Goal: Navigation & Orientation: Find specific page/section

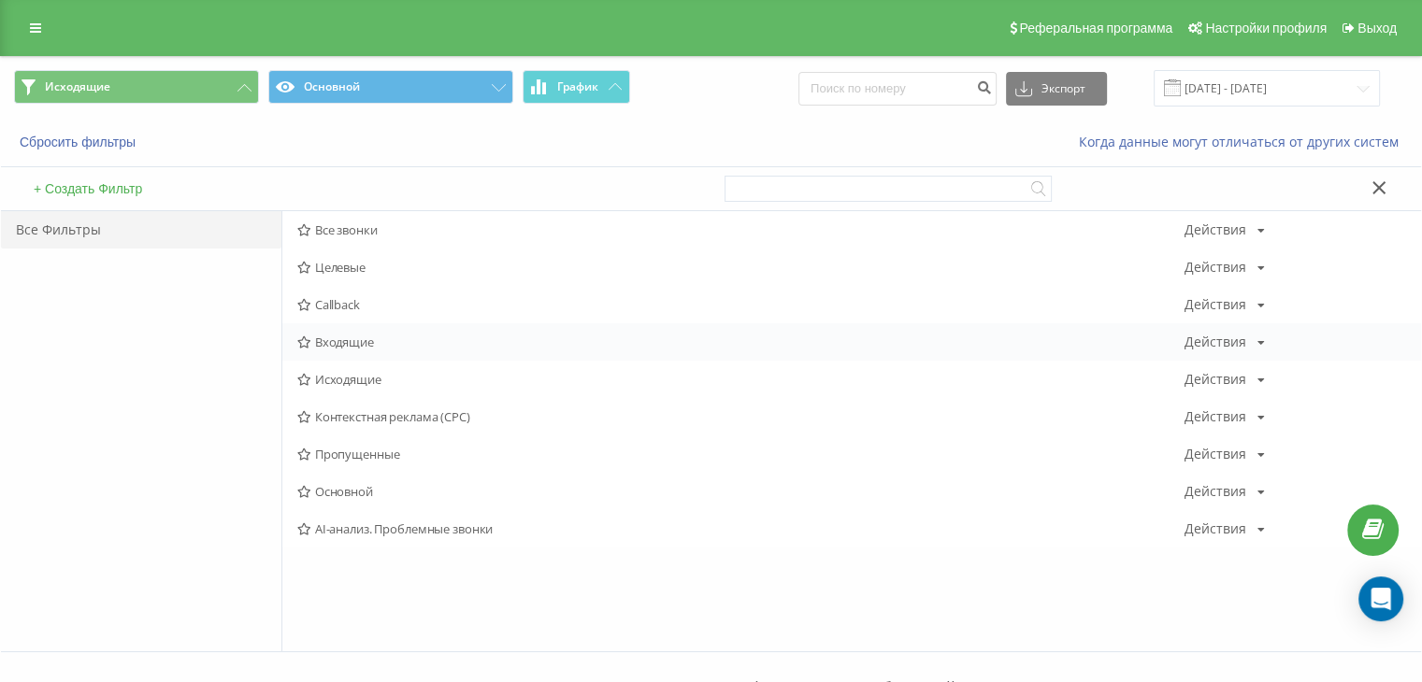
click at [333, 344] on span "Входящие" at bounding box center [740, 342] width 887 height 13
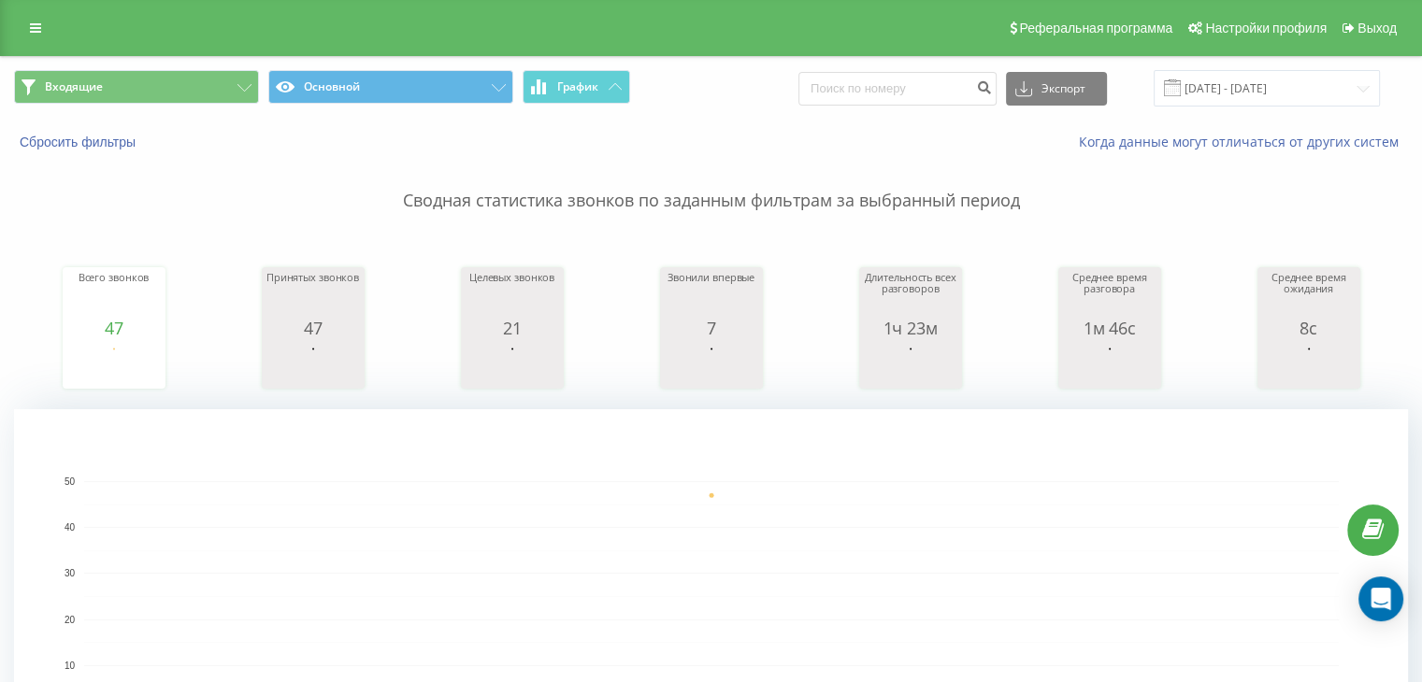
click at [194, 109] on div "Входящие Основной График Экспорт .csv .xls .xlsx [DATE] - [DATE]" at bounding box center [711, 88] width 1420 height 63
click at [217, 94] on button "Входящие" at bounding box center [136, 87] width 245 height 34
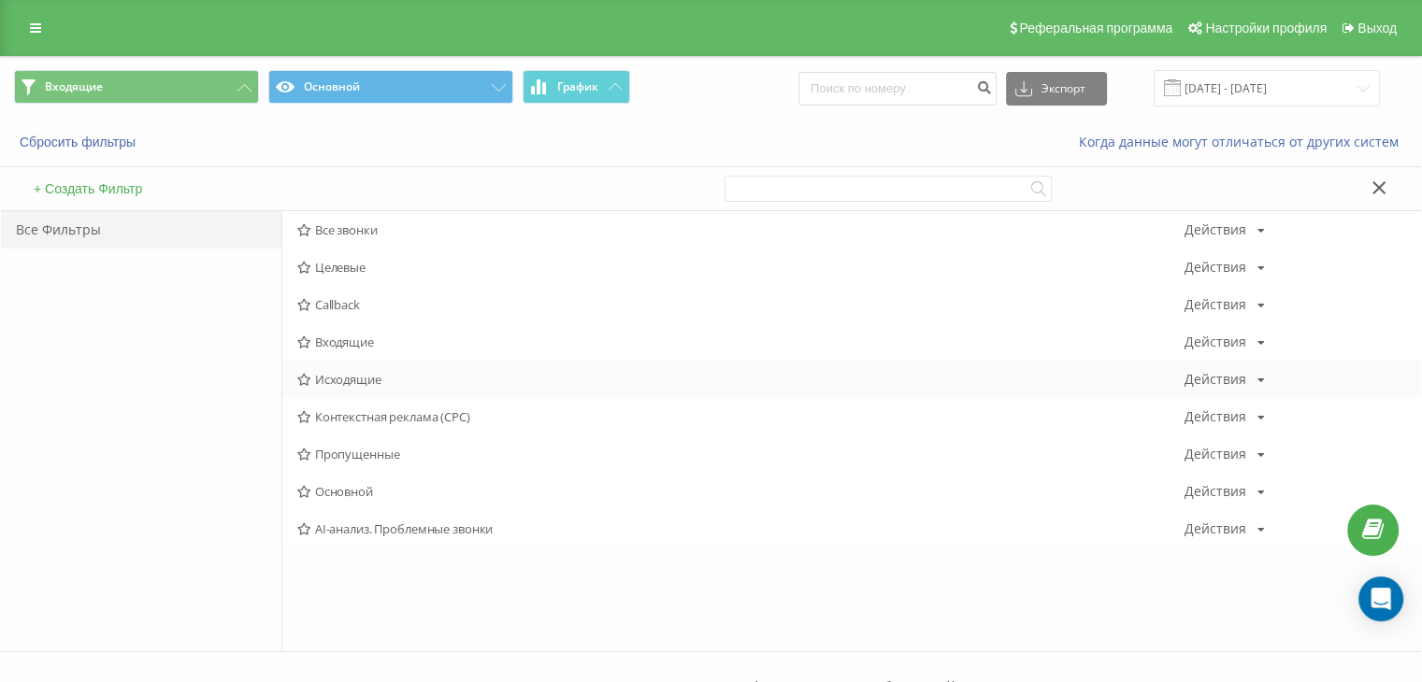
click at [350, 375] on span "Исходящие" at bounding box center [740, 379] width 887 height 13
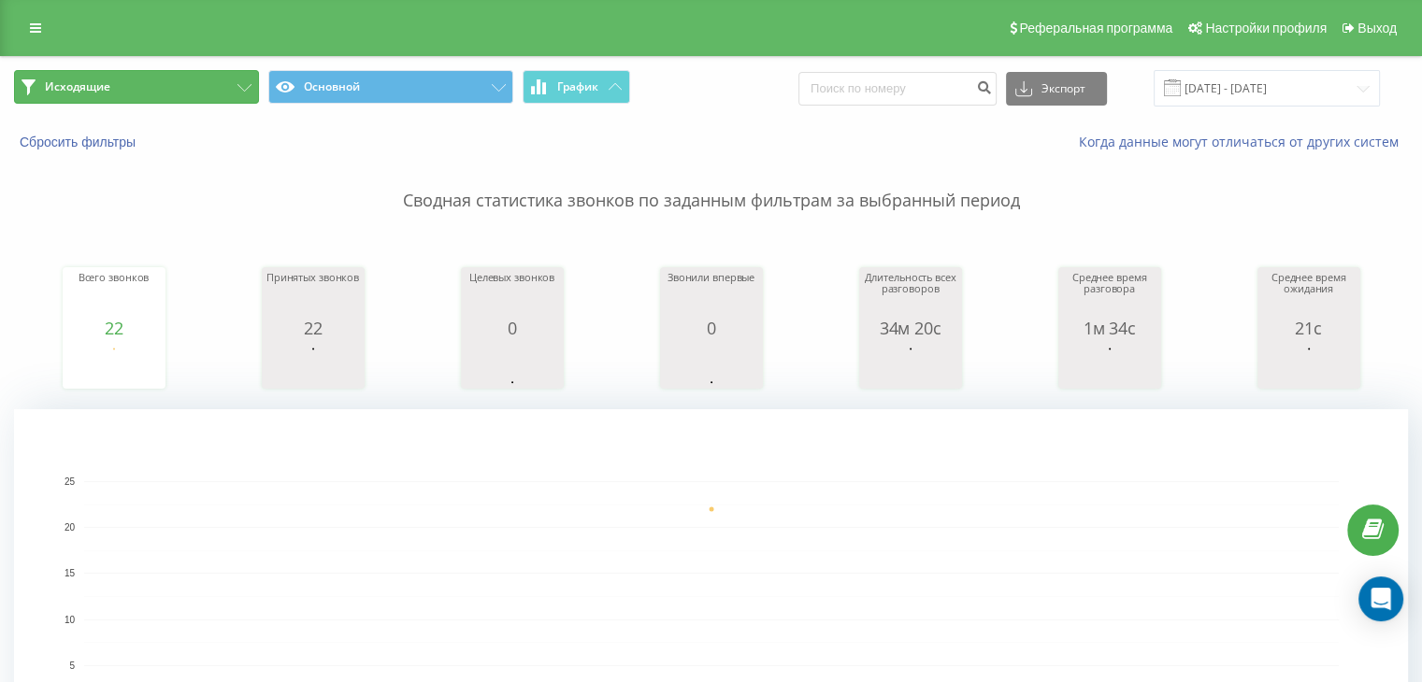
click at [136, 92] on button "Исходящие" at bounding box center [136, 87] width 245 height 34
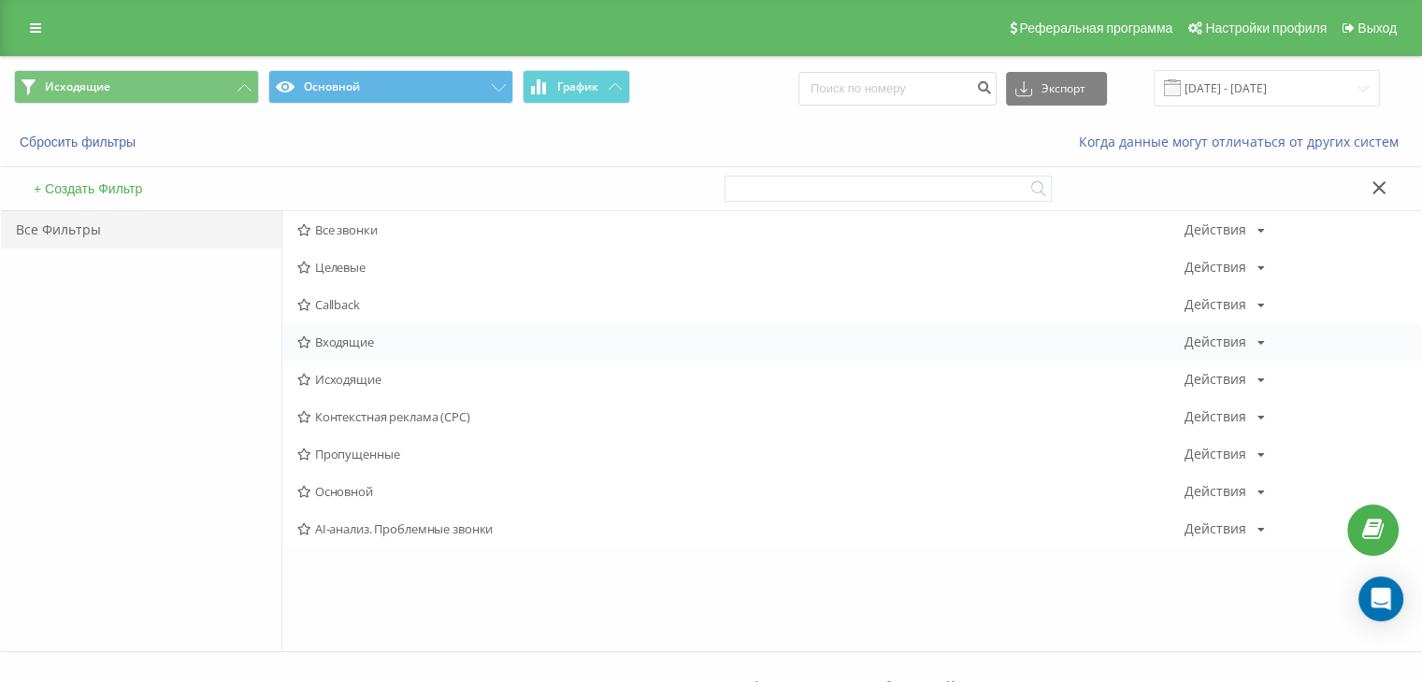
click at [371, 339] on span "Входящие" at bounding box center [740, 342] width 887 height 13
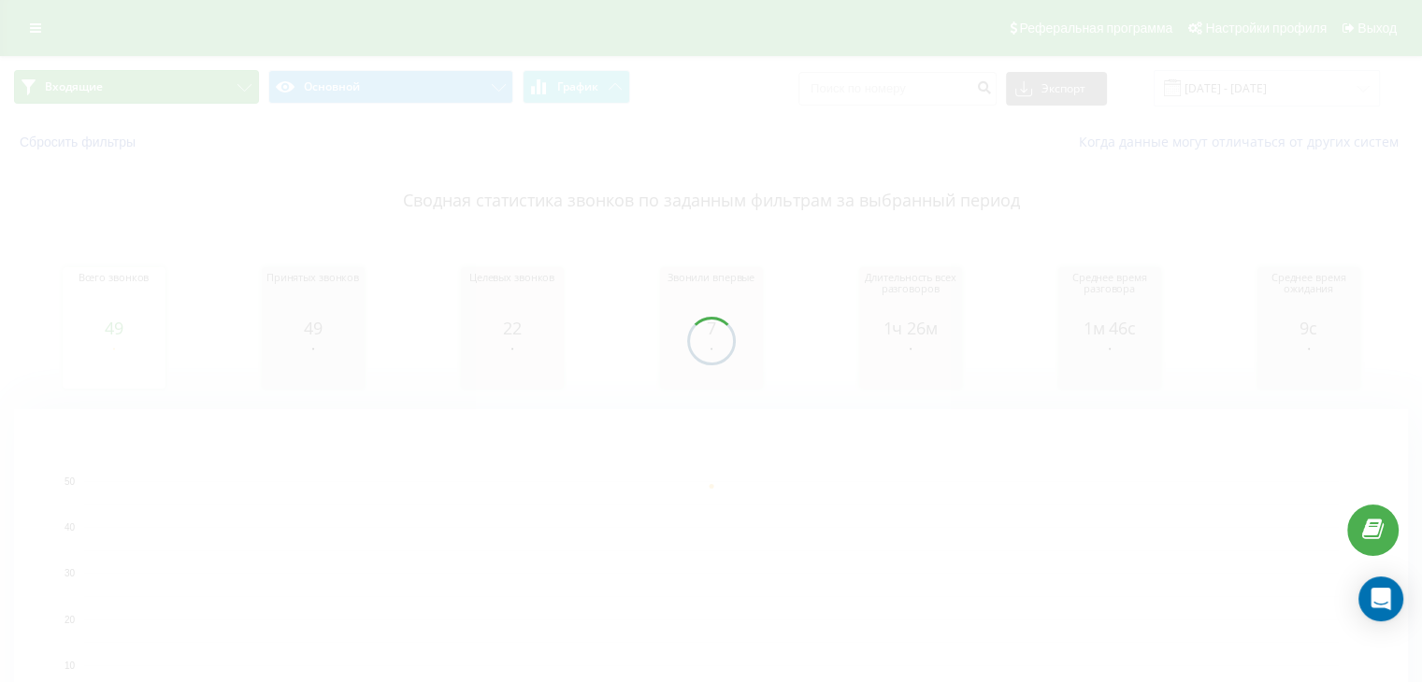
click at [184, 81] on button "Входящие" at bounding box center [136, 87] width 245 height 34
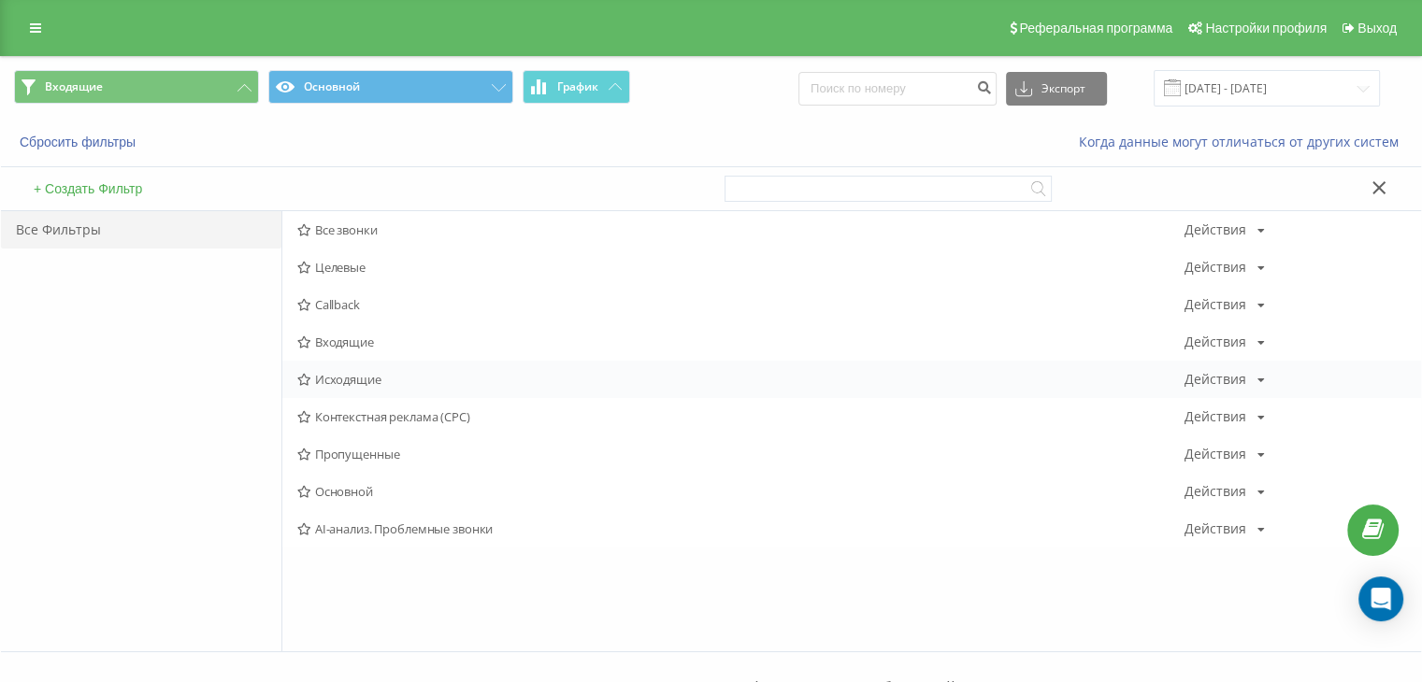
click at [337, 375] on span "Исходящие" at bounding box center [740, 379] width 887 height 13
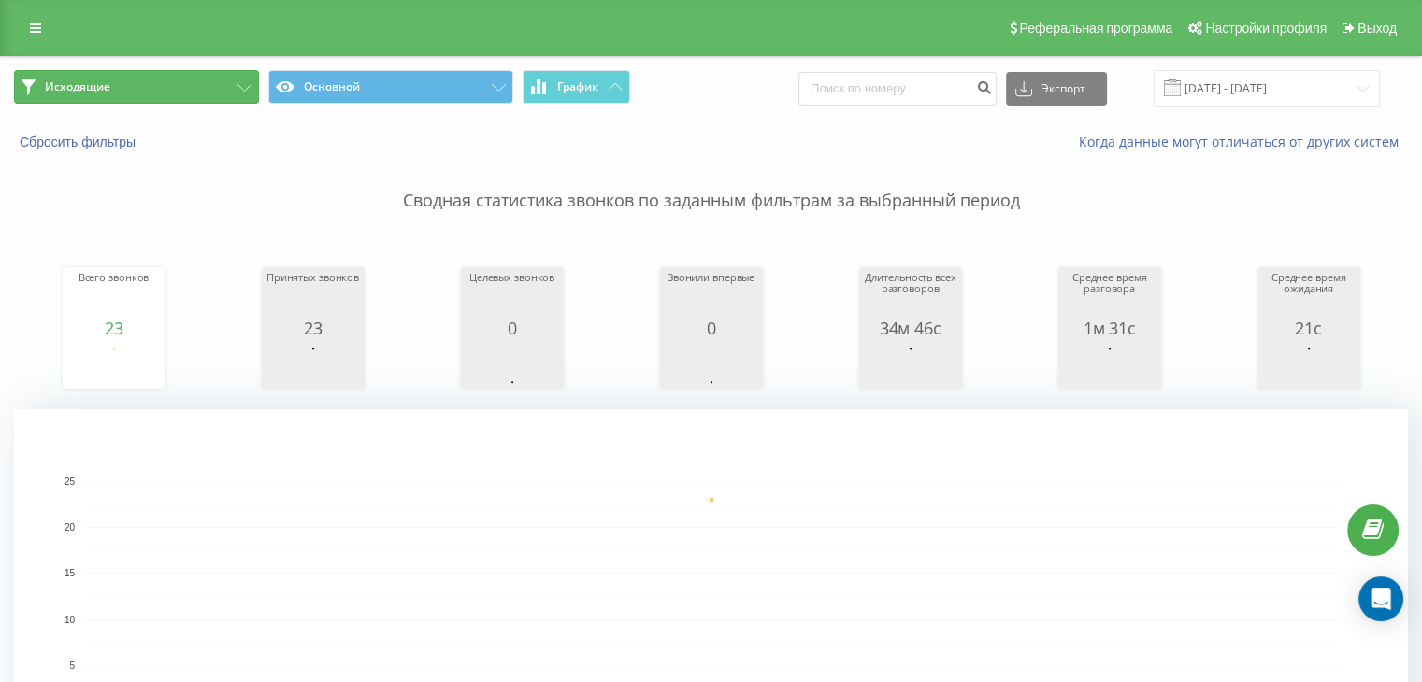
click at [148, 94] on button "Исходящие" at bounding box center [136, 87] width 245 height 34
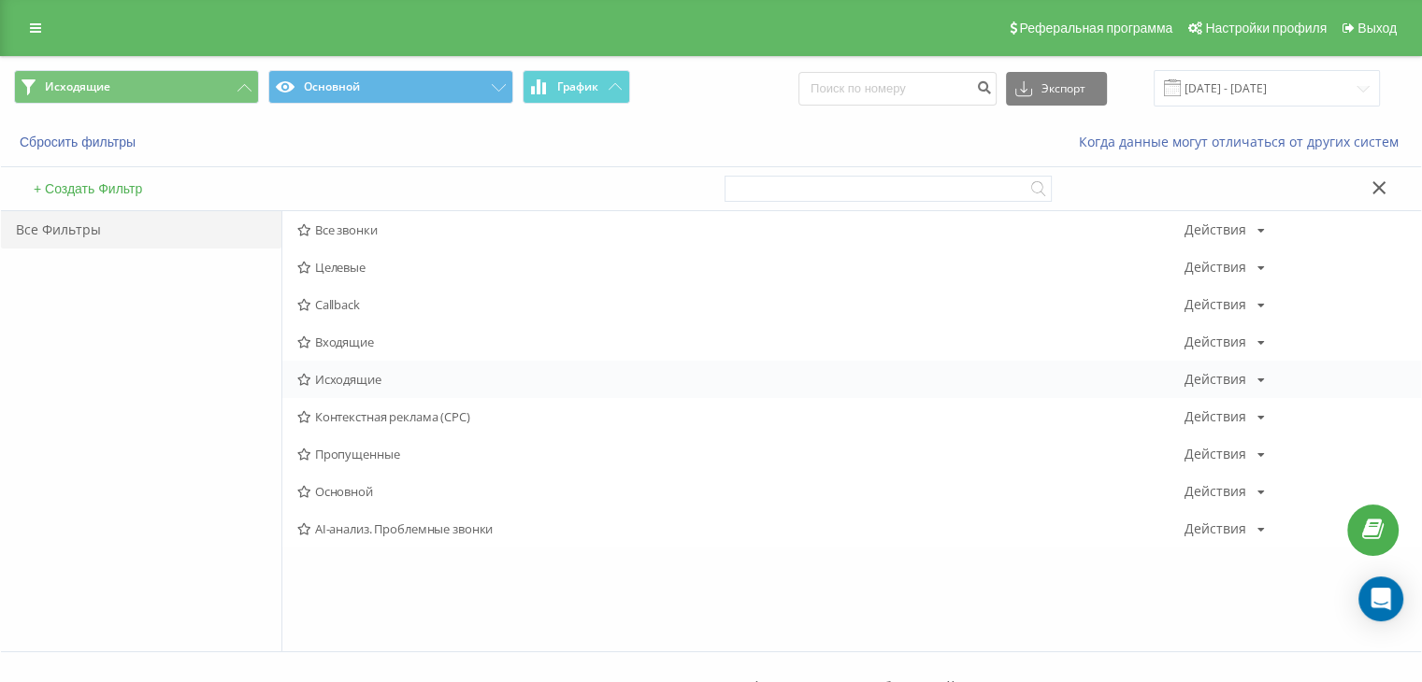
click at [363, 382] on span "Исходящие" at bounding box center [740, 379] width 887 height 13
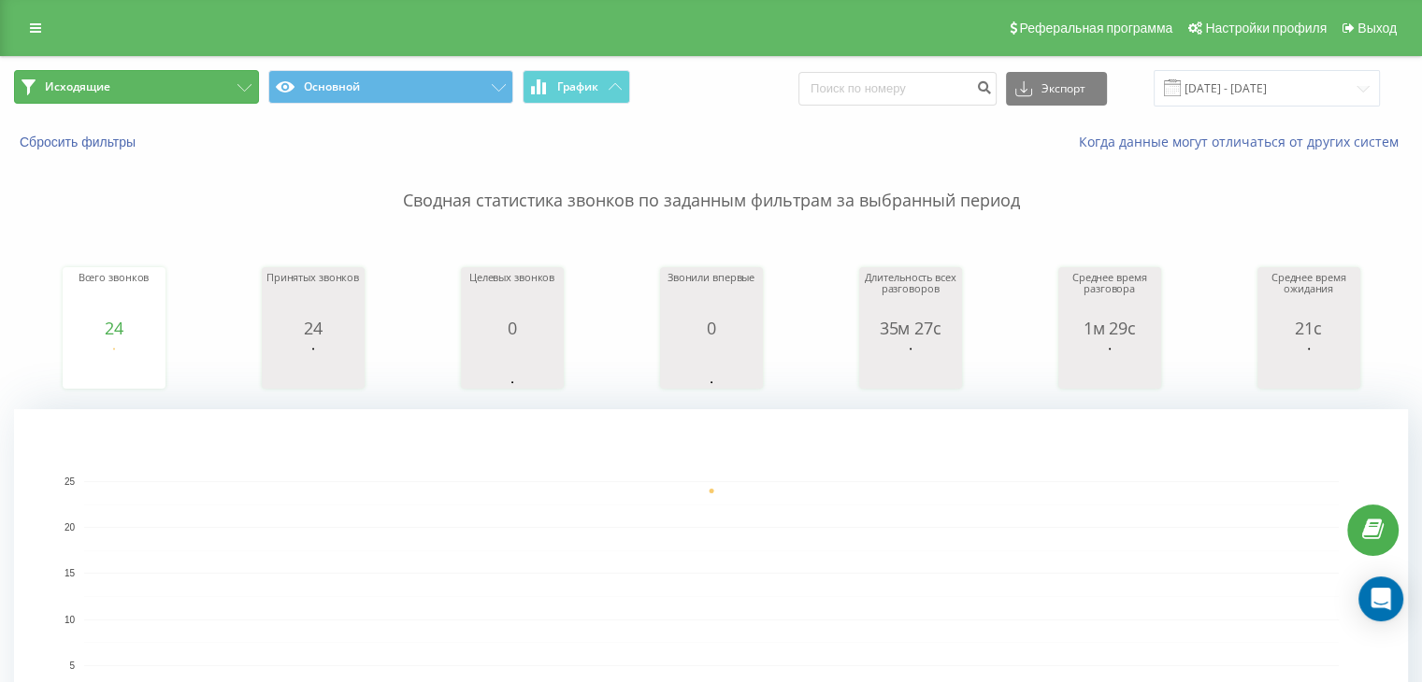
click at [200, 82] on button "Исходящие" at bounding box center [136, 87] width 245 height 34
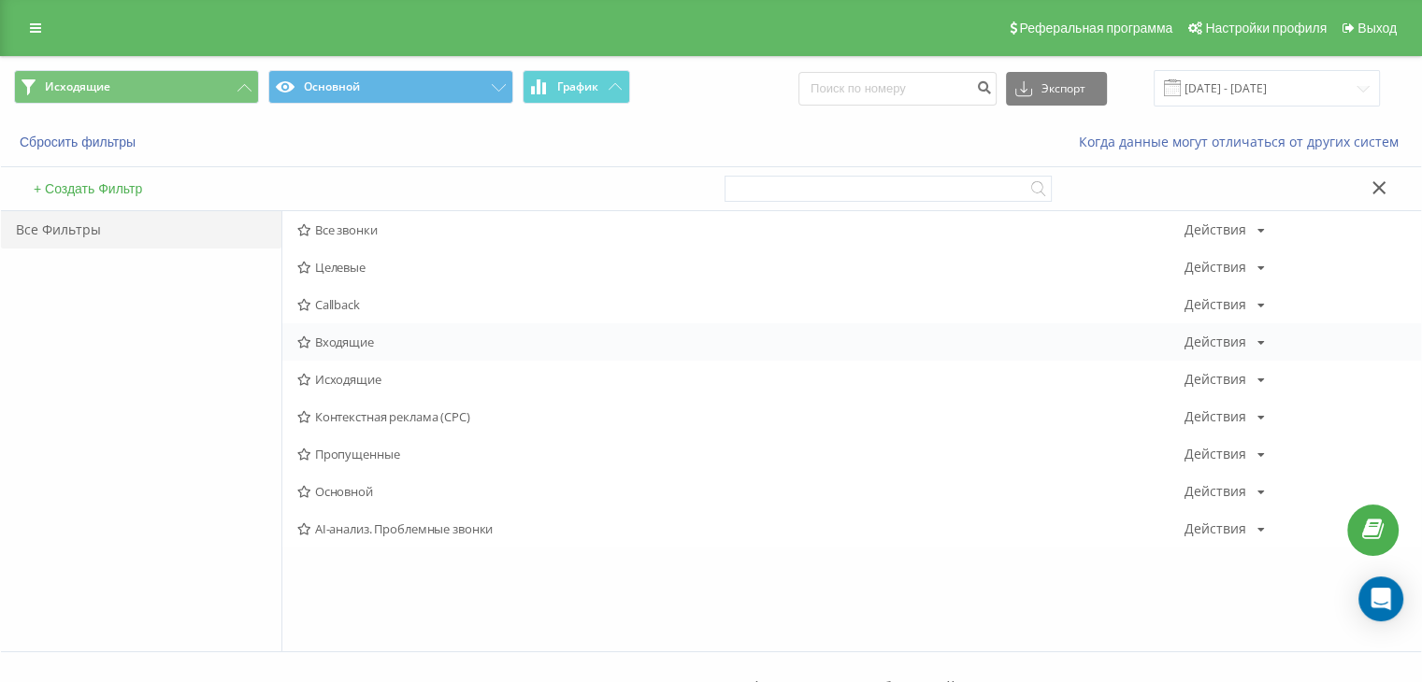
click at [363, 336] on span "Входящие" at bounding box center [740, 342] width 887 height 13
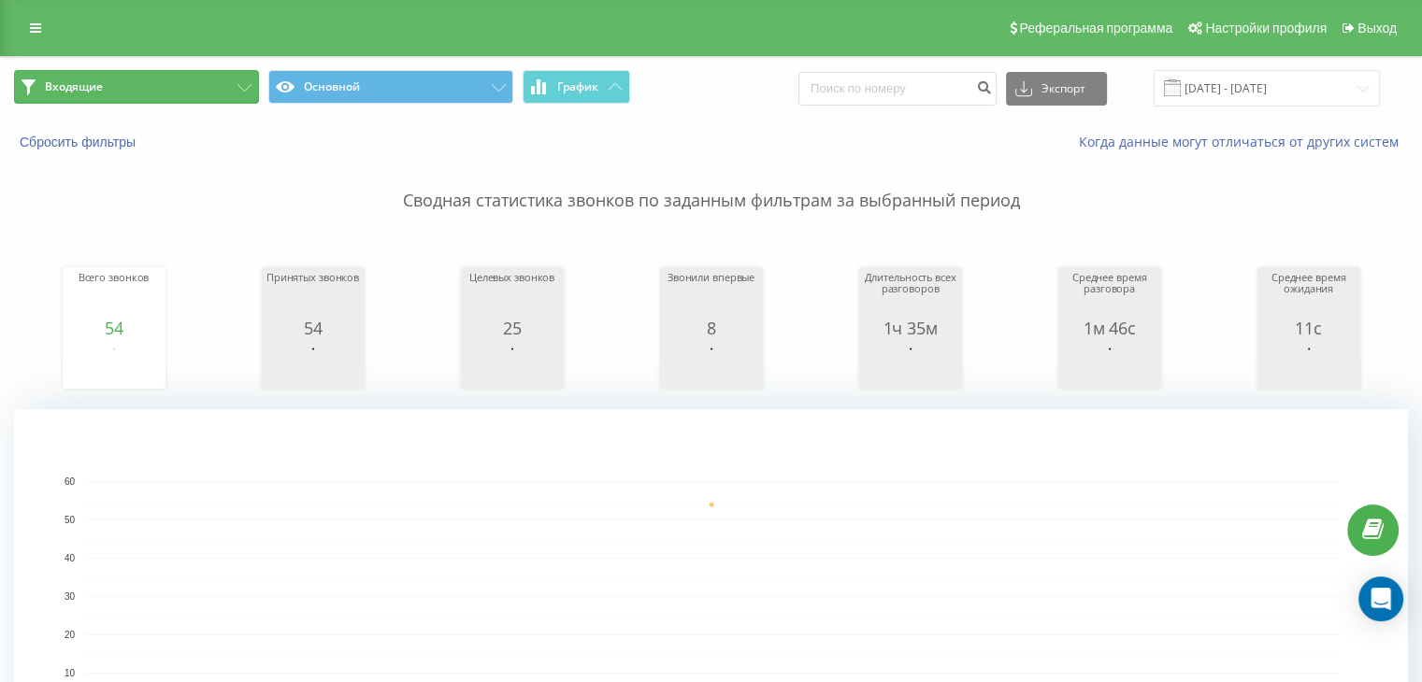
drag, startPoint x: 119, startPoint y: 83, endPoint x: 265, endPoint y: 251, distance: 222.6
click at [119, 83] on button "Входящие" at bounding box center [136, 87] width 245 height 34
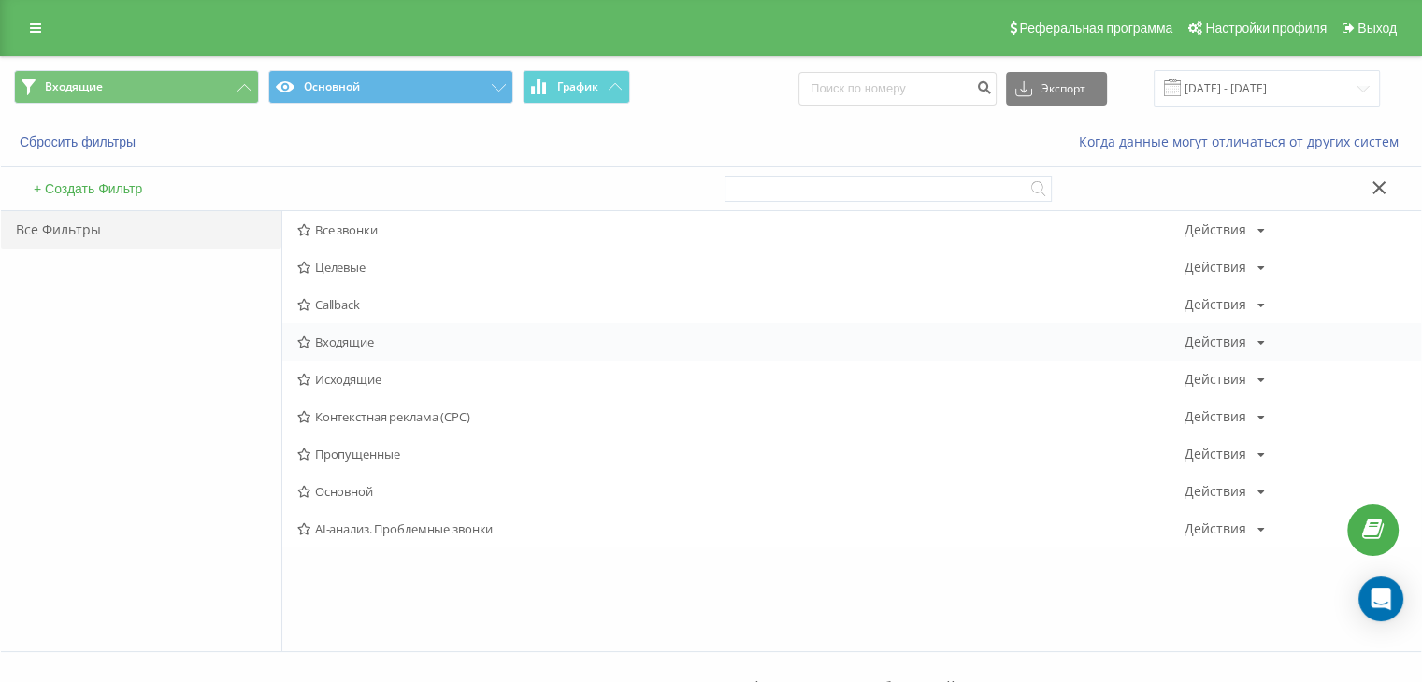
click at [317, 336] on span "Входящие" at bounding box center [740, 342] width 887 height 13
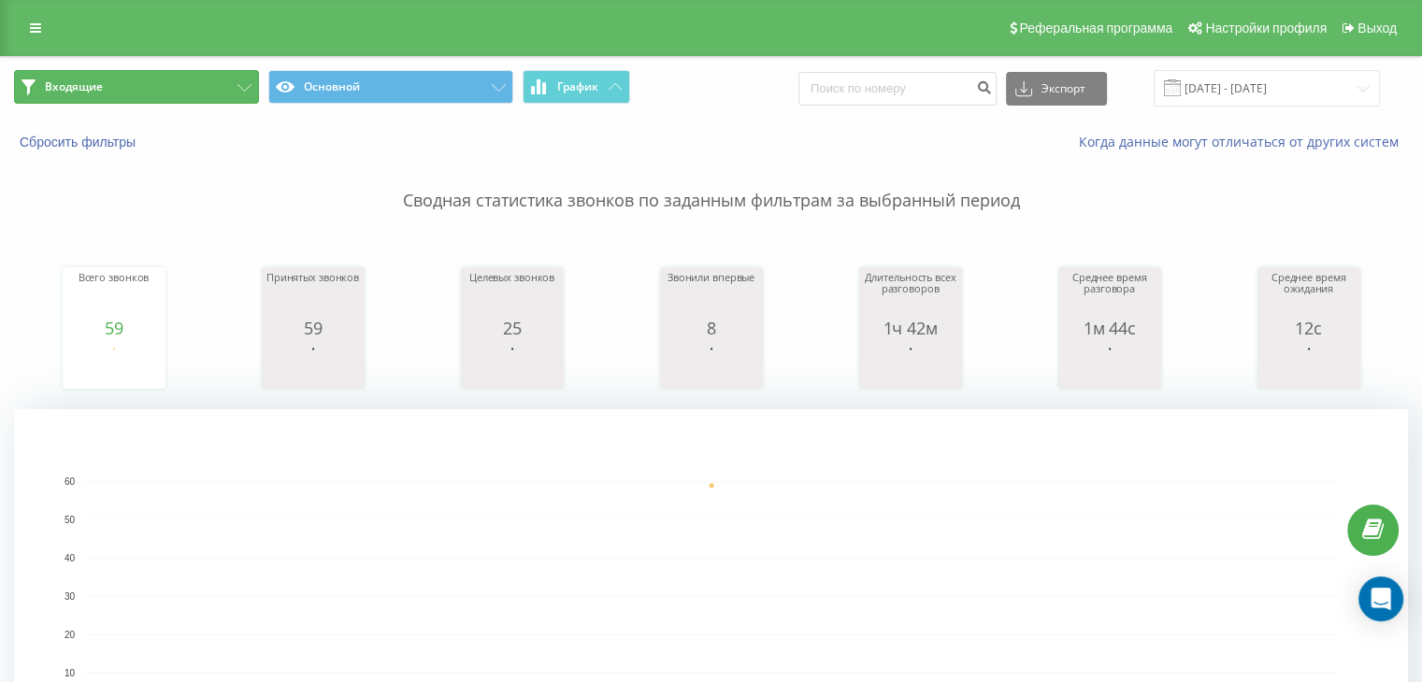
click at [158, 91] on button "Входящие" at bounding box center [136, 87] width 245 height 34
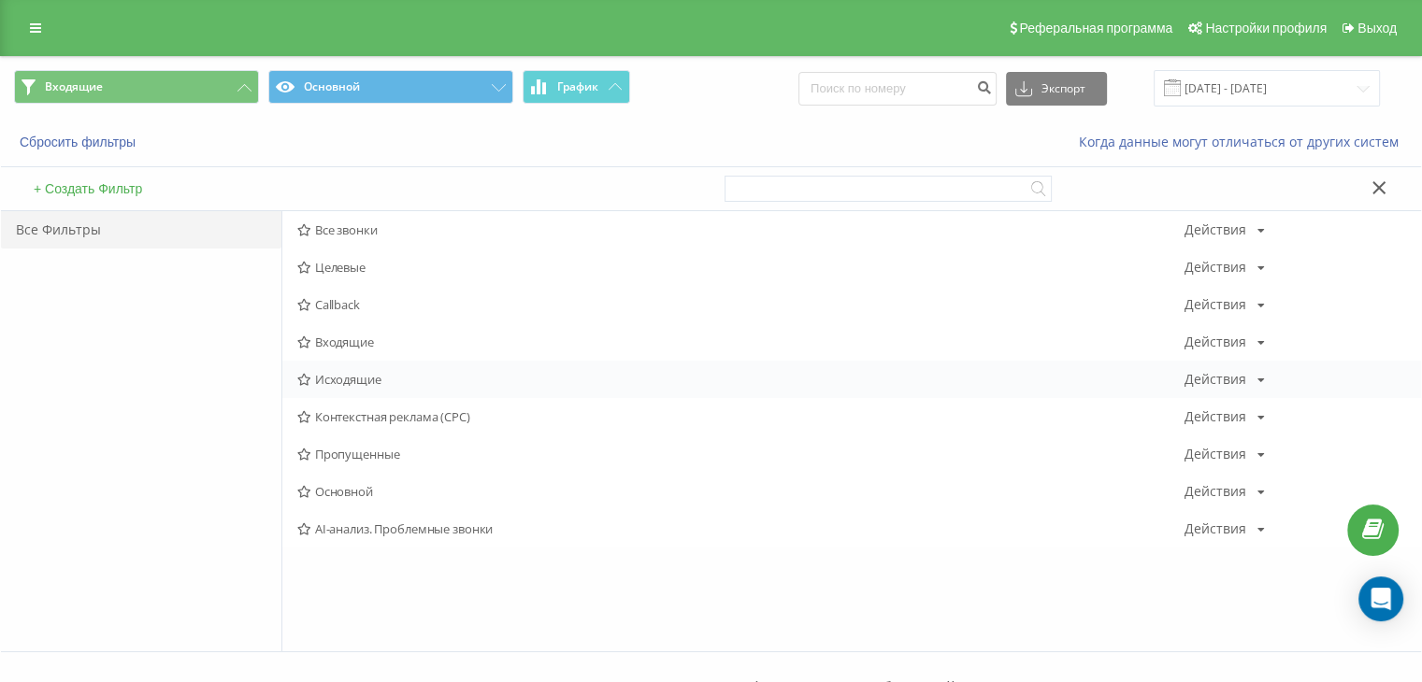
click at [330, 379] on span "Исходящие" at bounding box center [740, 379] width 887 height 13
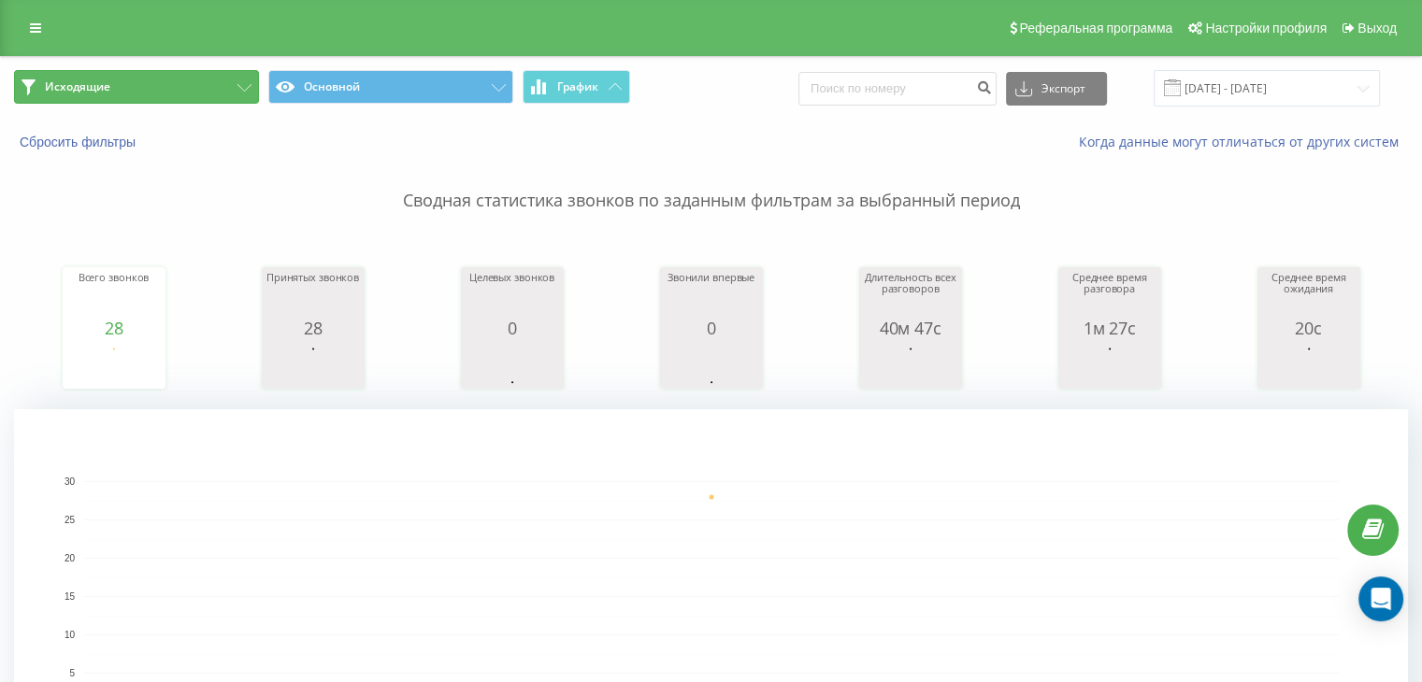
click at [160, 85] on button "Исходящие" at bounding box center [136, 87] width 245 height 34
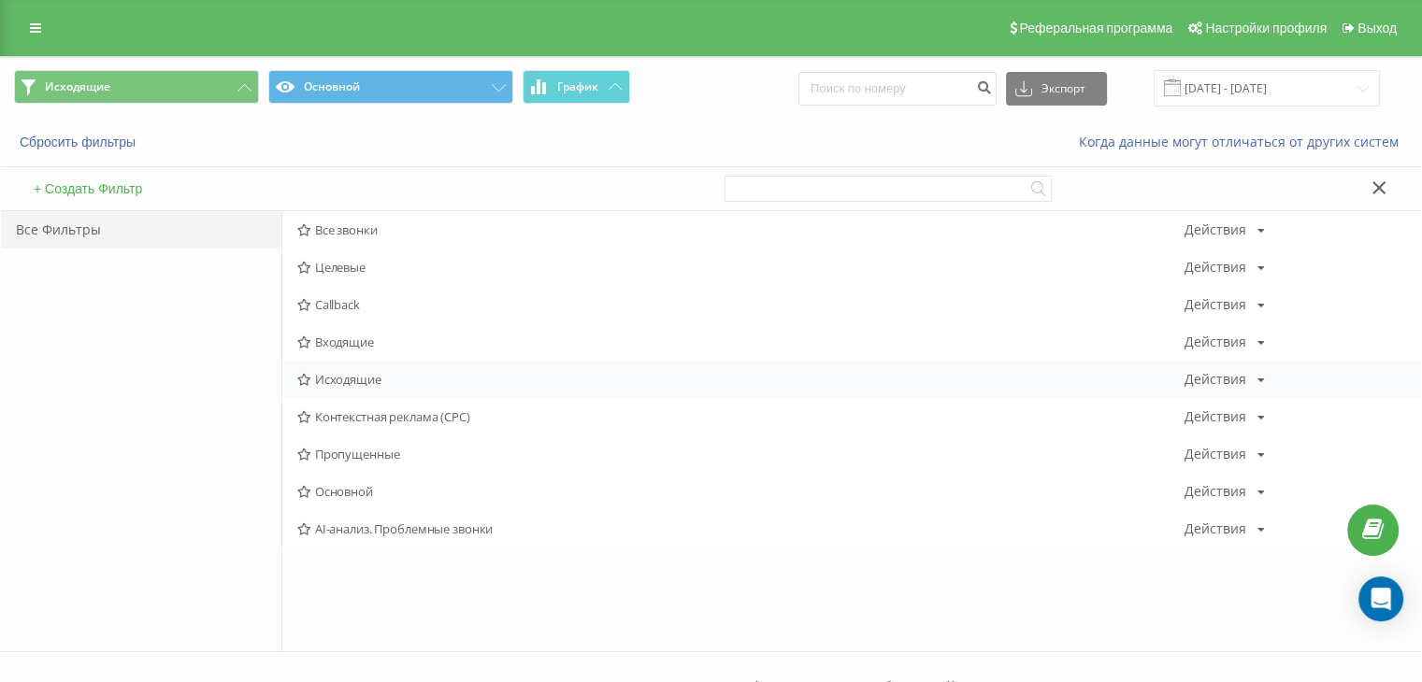
click at [316, 382] on span "Исходящие" at bounding box center [740, 379] width 887 height 13
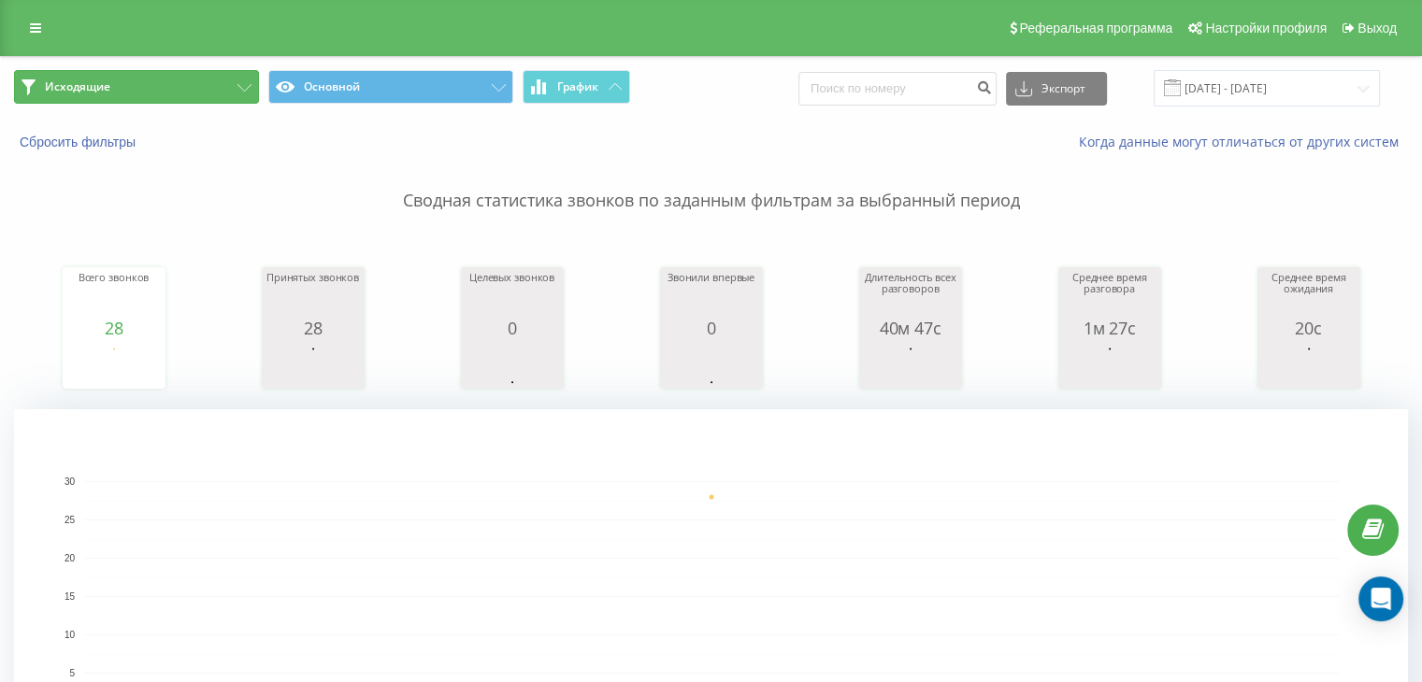
click at [157, 92] on button "Исходящие" at bounding box center [136, 87] width 245 height 34
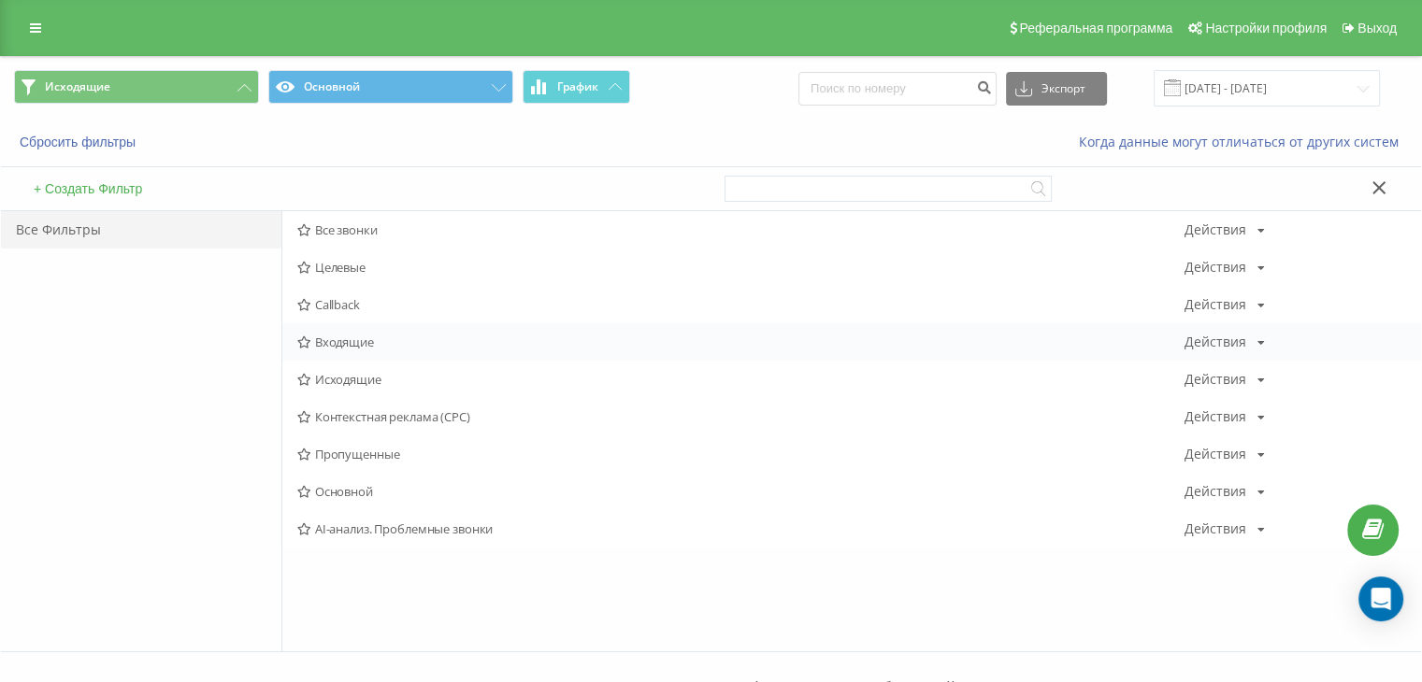
click at [362, 337] on span "Входящие" at bounding box center [740, 342] width 887 height 13
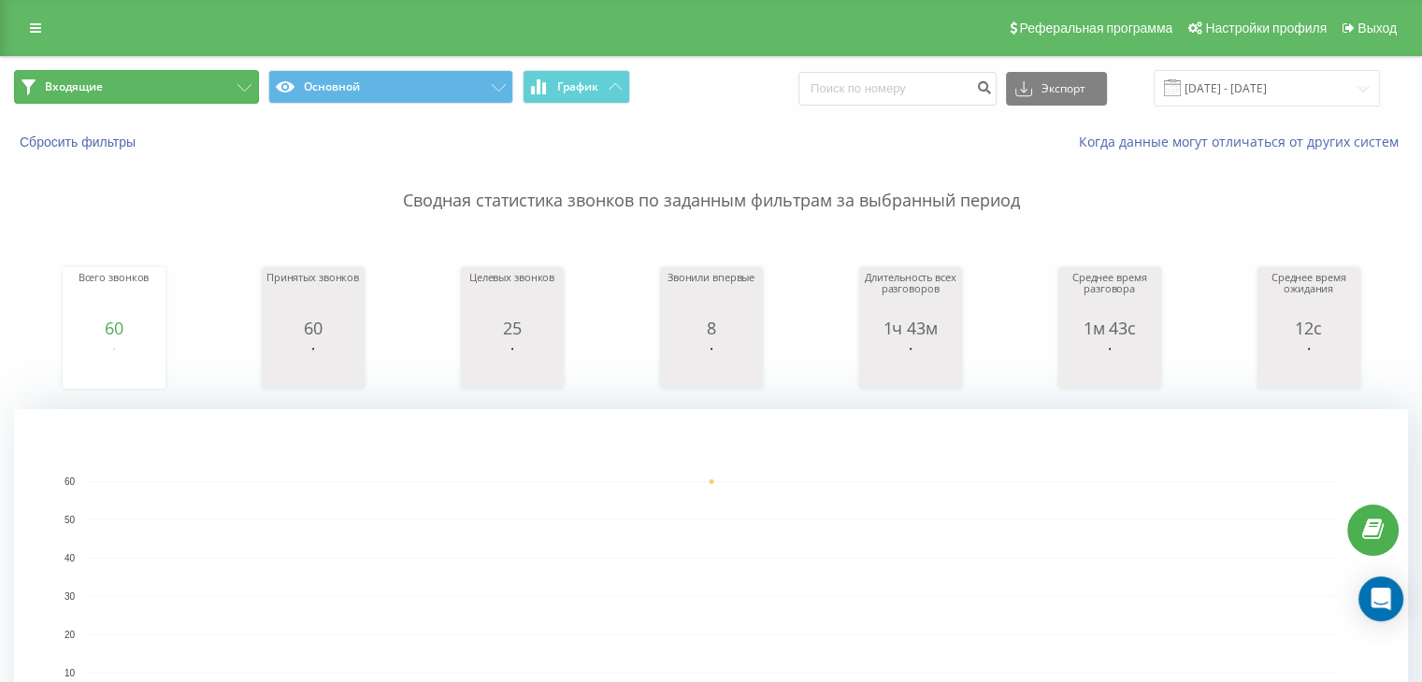
click at [113, 85] on button "Входящие" at bounding box center [136, 87] width 245 height 34
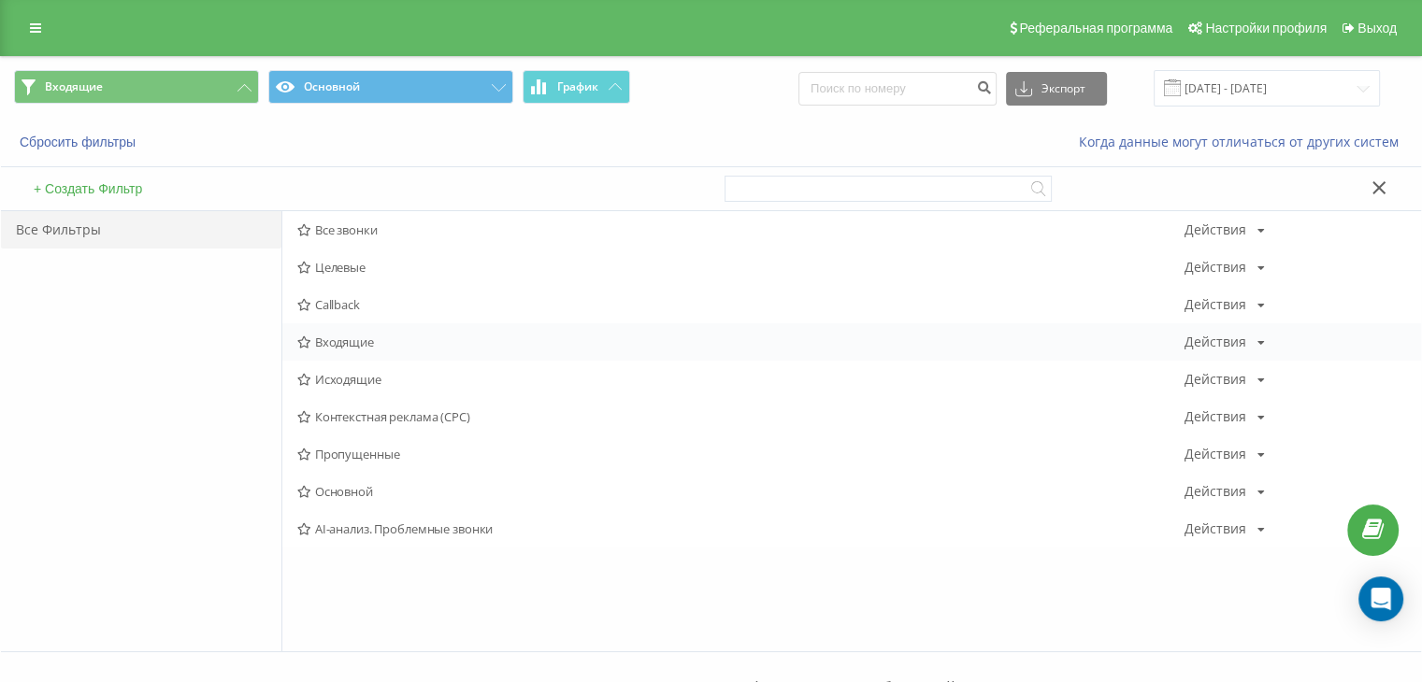
click at [344, 336] on span "Входящие" at bounding box center [740, 342] width 887 height 13
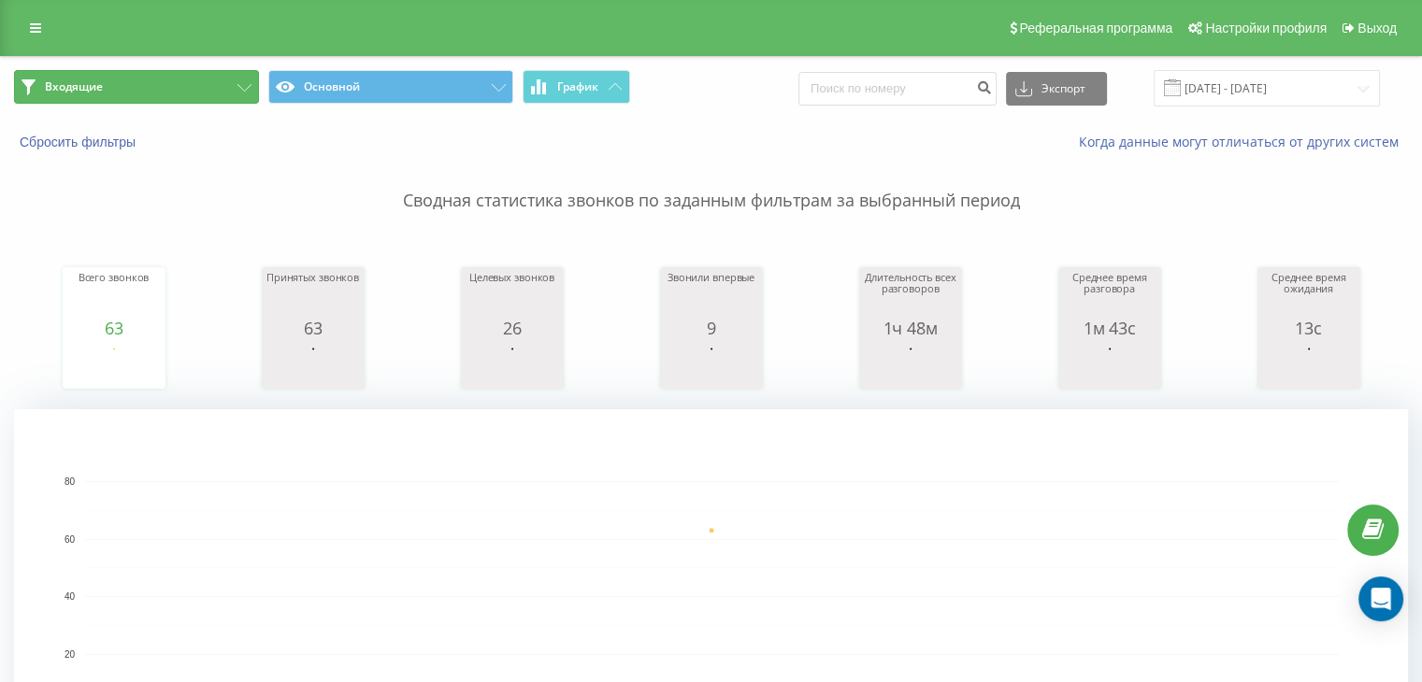
click at [56, 79] on span "Входящие" at bounding box center [74, 86] width 58 height 15
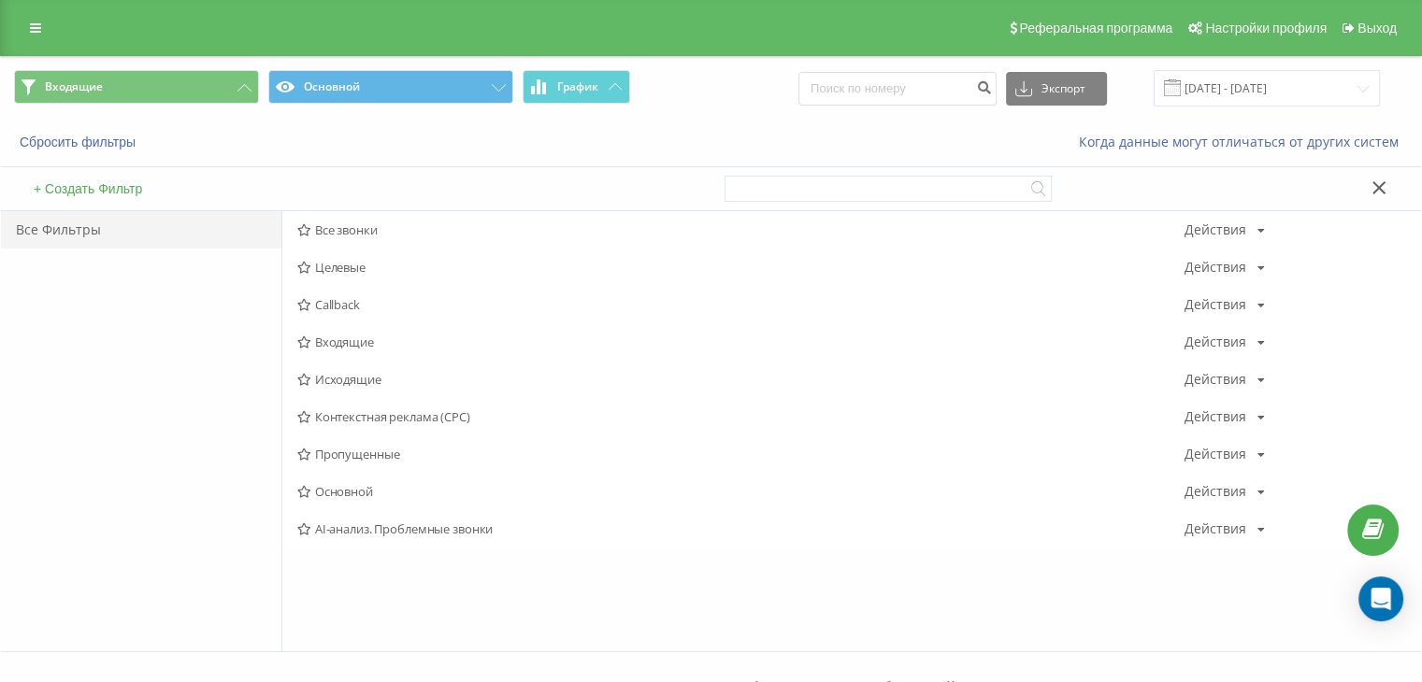
click at [354, 344] on span "Входящие" at bounding box center [740, 342] width 887 height 13
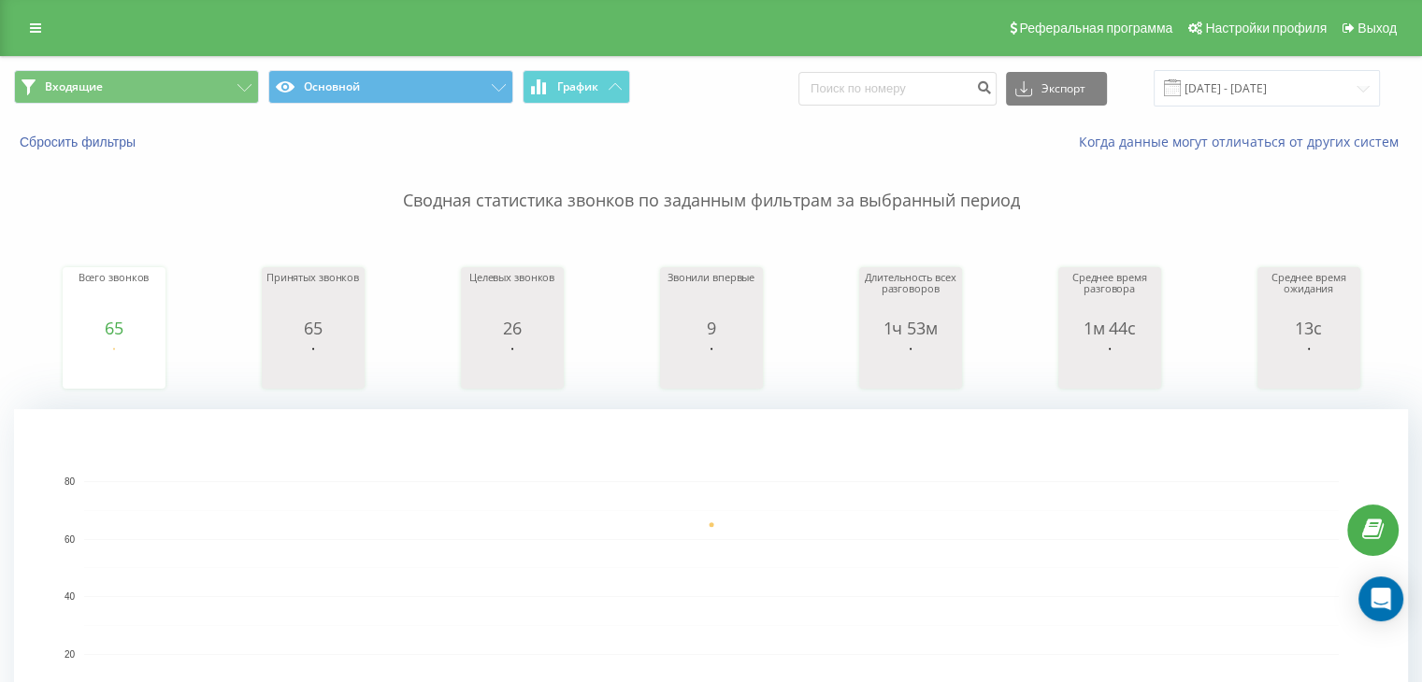
click at [151, 75] on button "Входящие" at bounding box center [136, 87] width 245 height 34
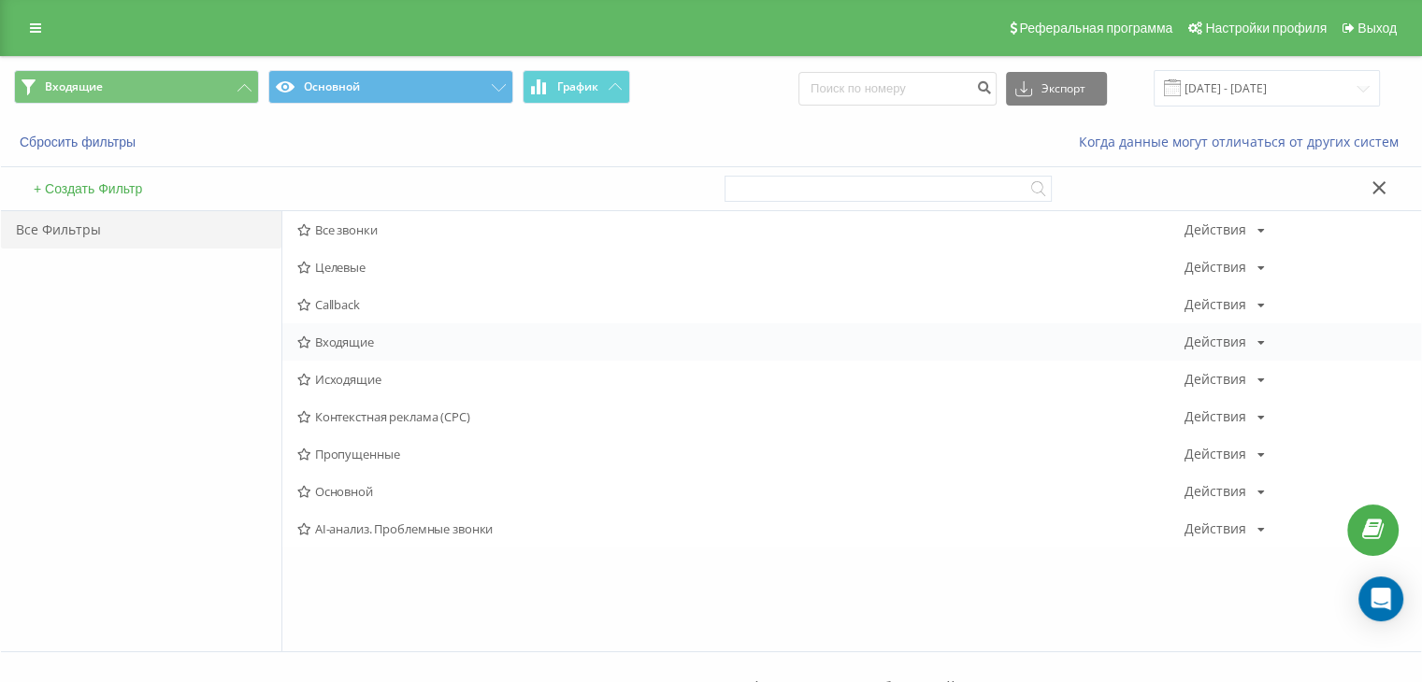
click at [377, 352] on div "Входящие Действия Редактировать Копировать Удалить По умолчанию Поделиться" at bounding box center [851, 341] width 1138 height 37
click at [378, 342] on span "Входящие" at bounding box center [740, 342] width 887 height 13
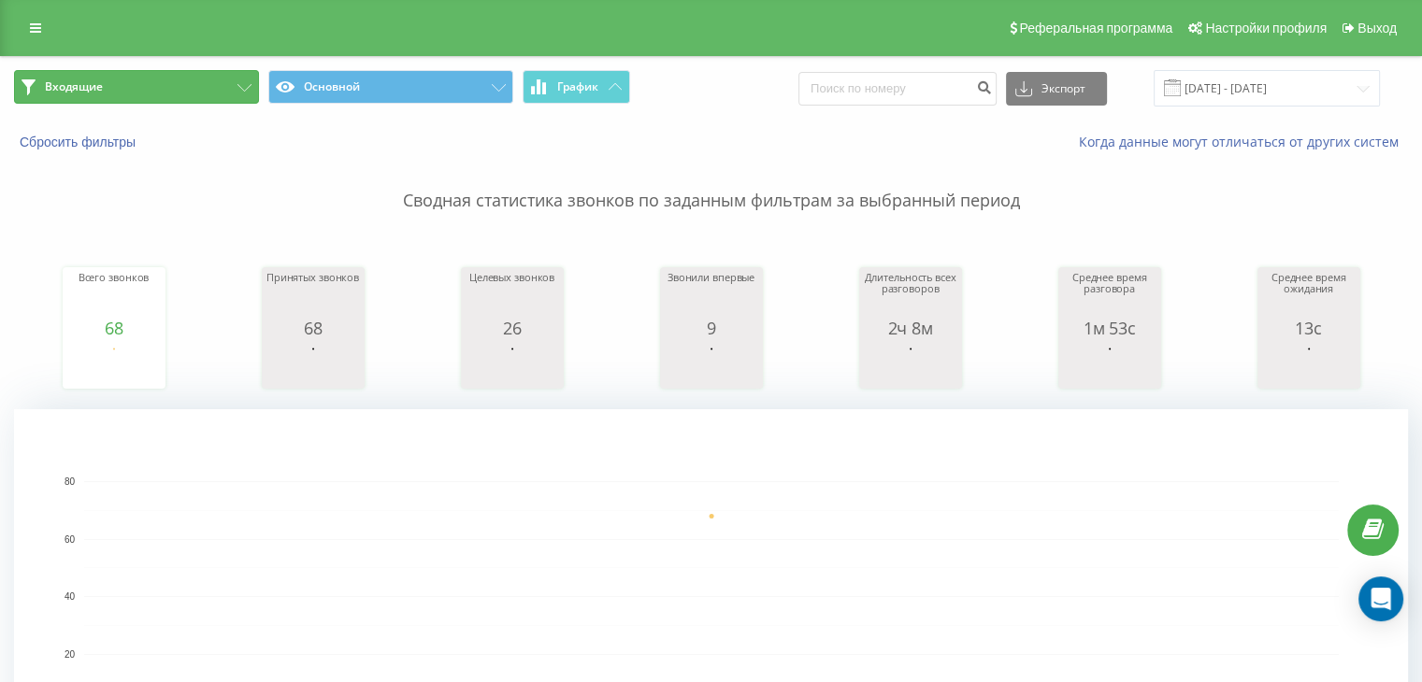
click at [203, 101] on button "Входящие" at bounding box center [136, 87] width 245 height 34
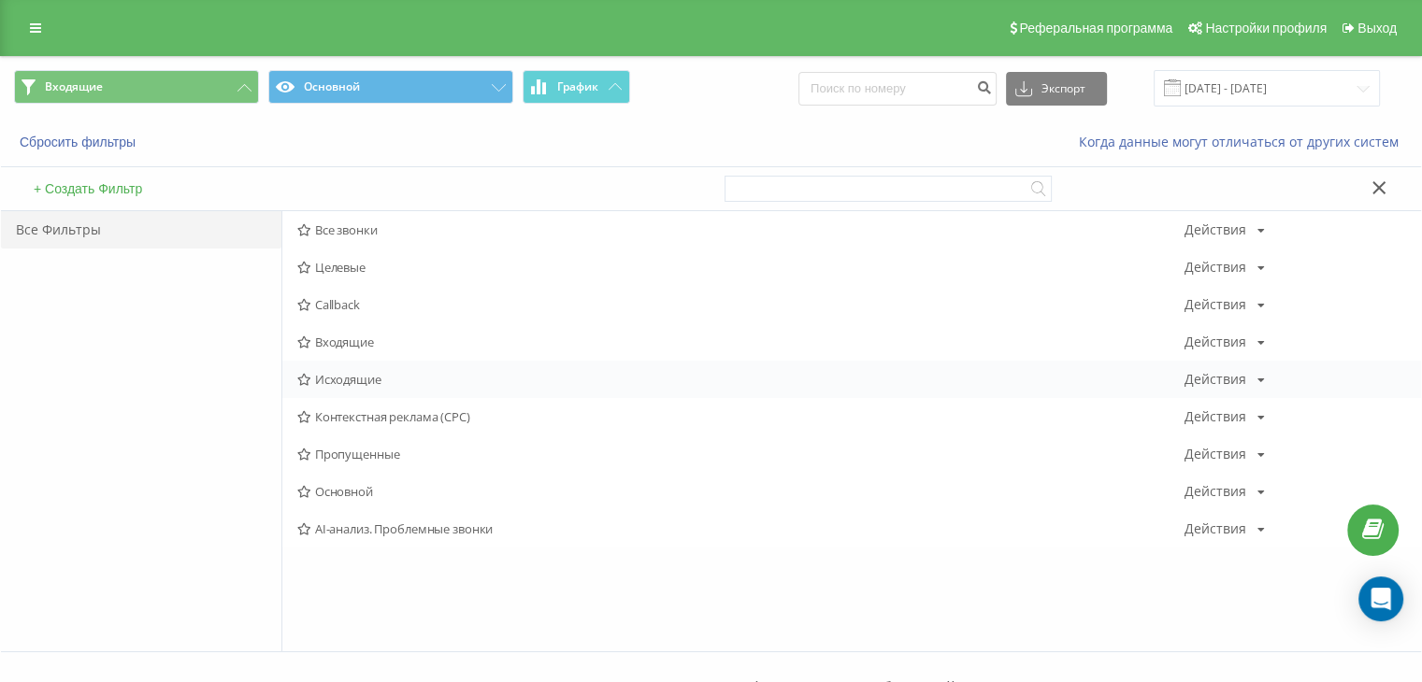
click at [322, 376] on span "Исходящие" at bounding box center [740, 379] width 887 height 13
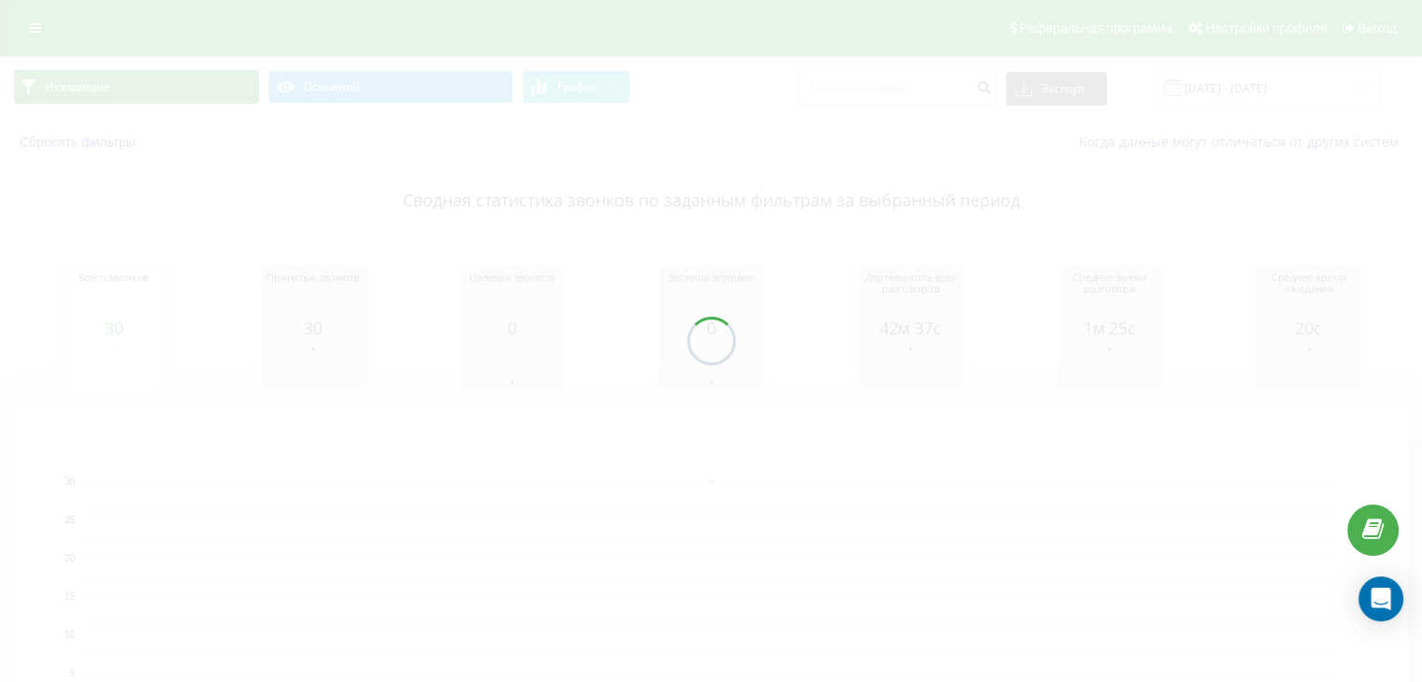
click at [204, 93] on button "Исходящие" at bounding box center [136, 87] width 245 height 34
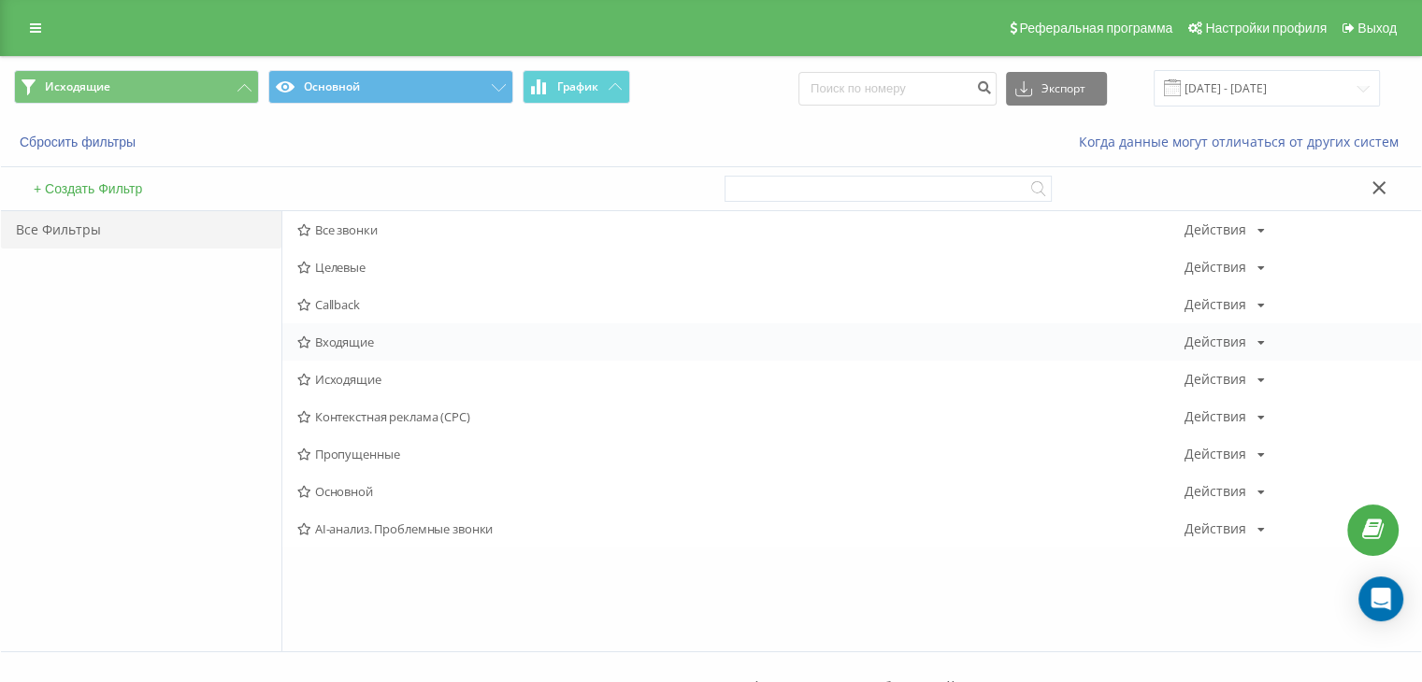
click at [307, 338] on icon at bounding box center [304, 342] width 14 height 12
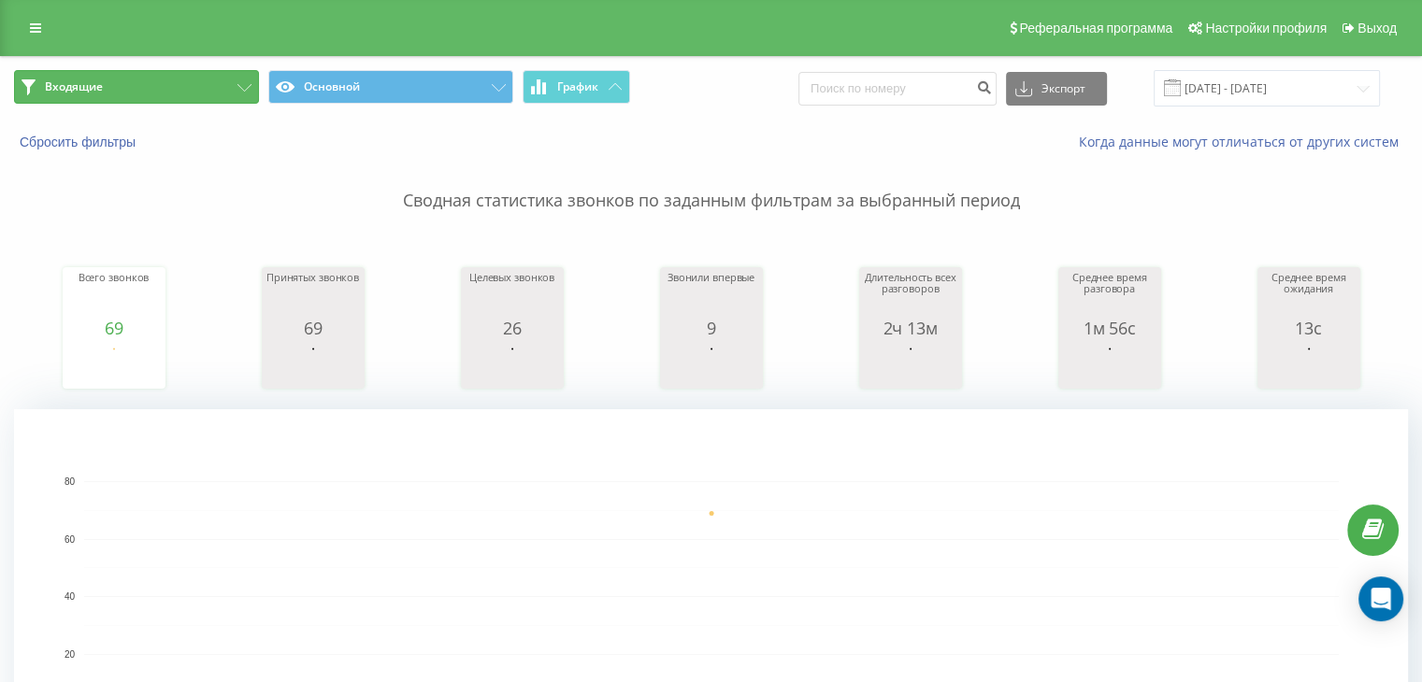
click at [242, 92] on button "Входящие" at bounding box center [136, 87] width 245 height 34
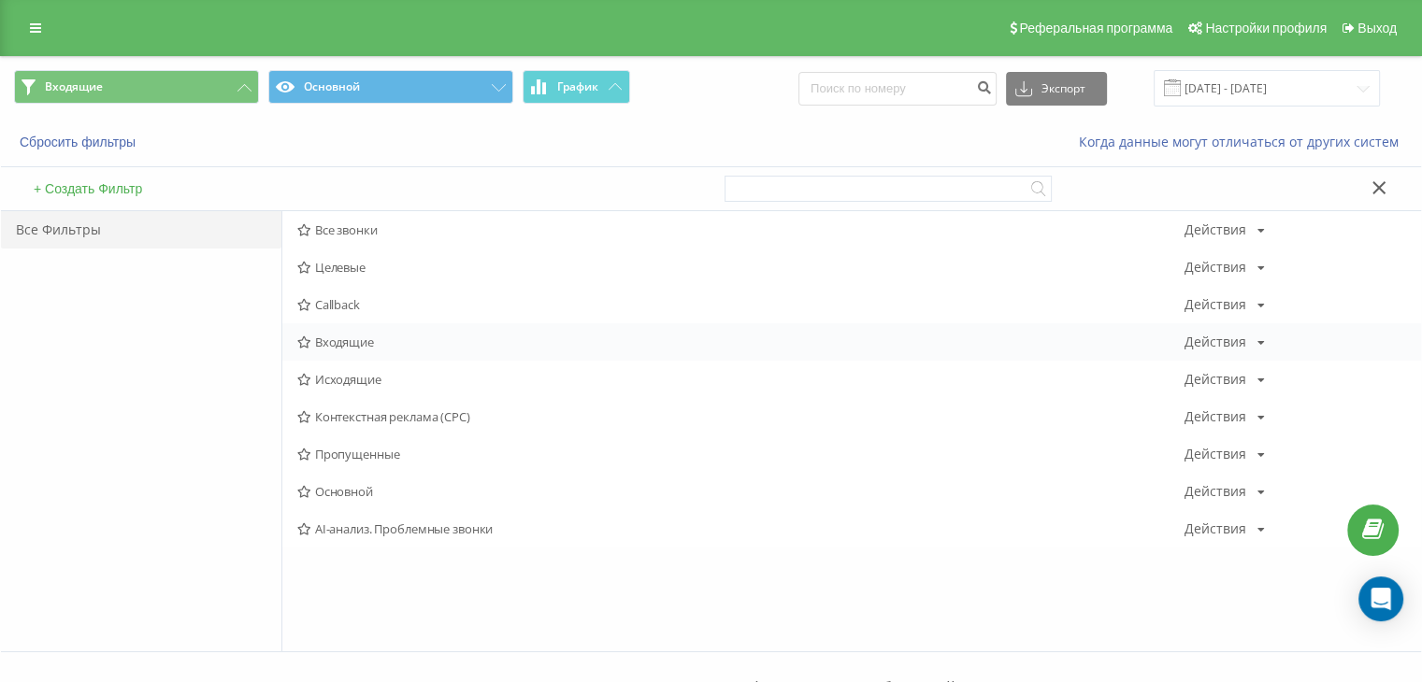
click at [335, 345] on span "Входящие" at bounding box center [740, 342] width 887 height 13
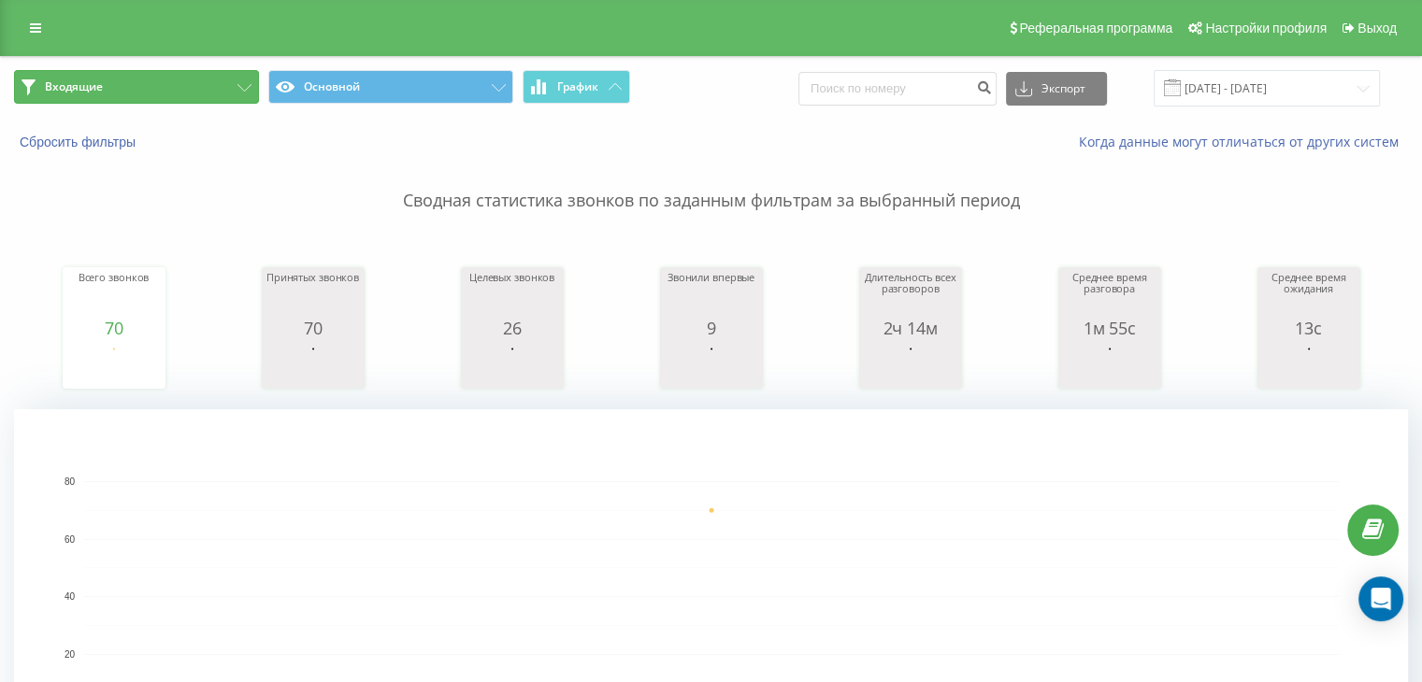
click at [179, 91] on button "Входящие" at bounding box center [136, 87] width 245 height 34
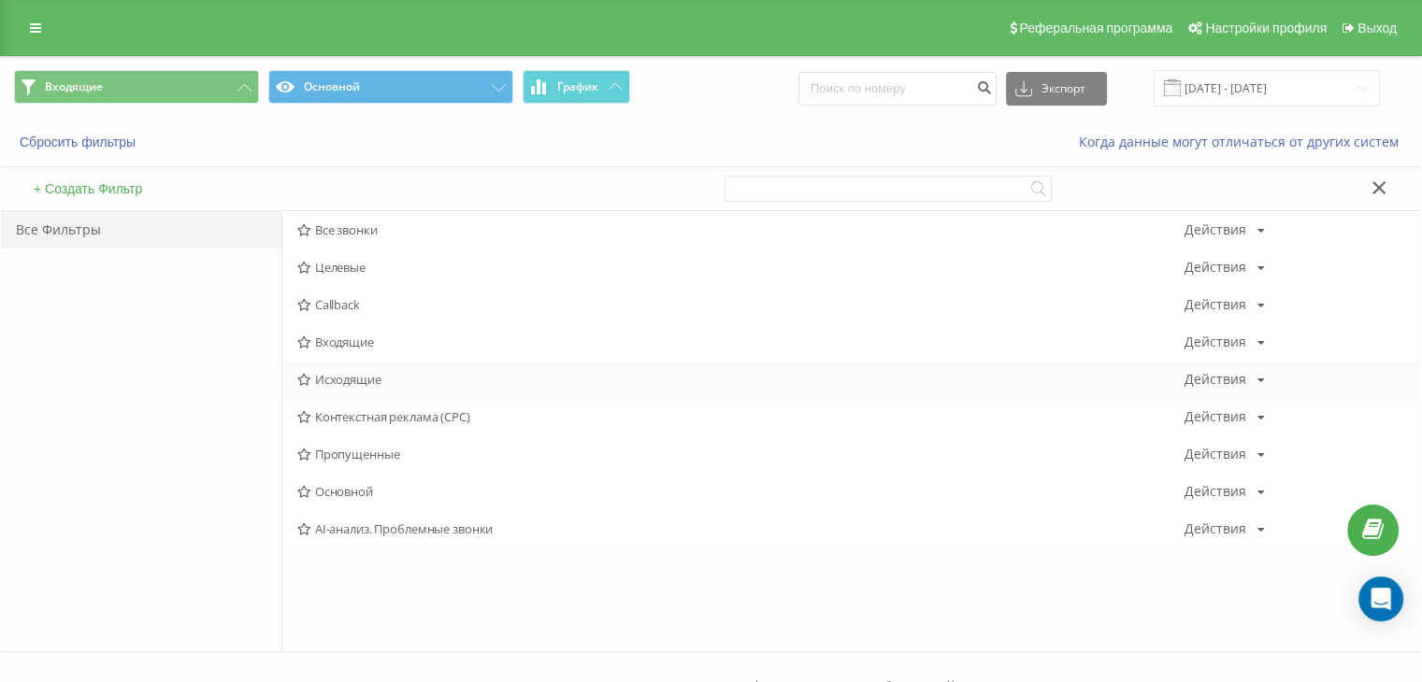
click at [347, 375] on span "Исходящие" at bounding box center [740, 379] width 887 height 13
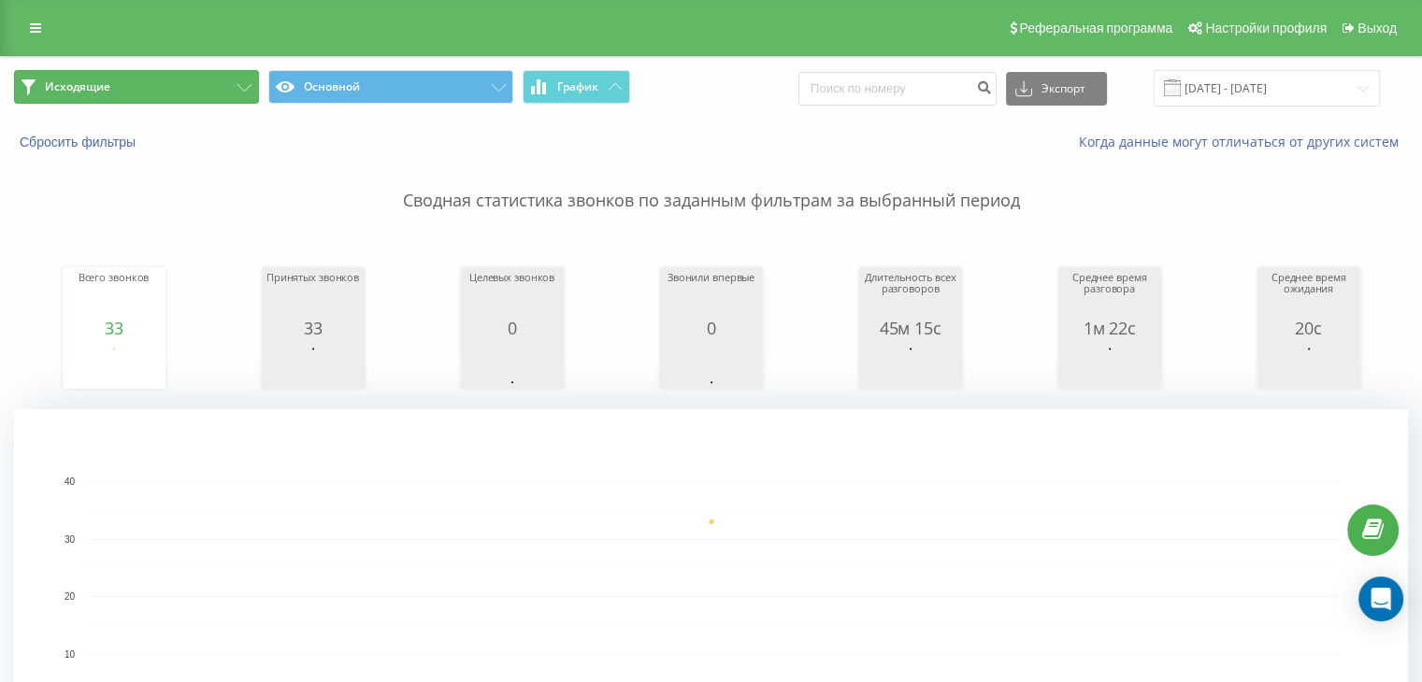
click at [169, 79] on button "Исходящие" at bounding box center [136, 87] width 245 height 34
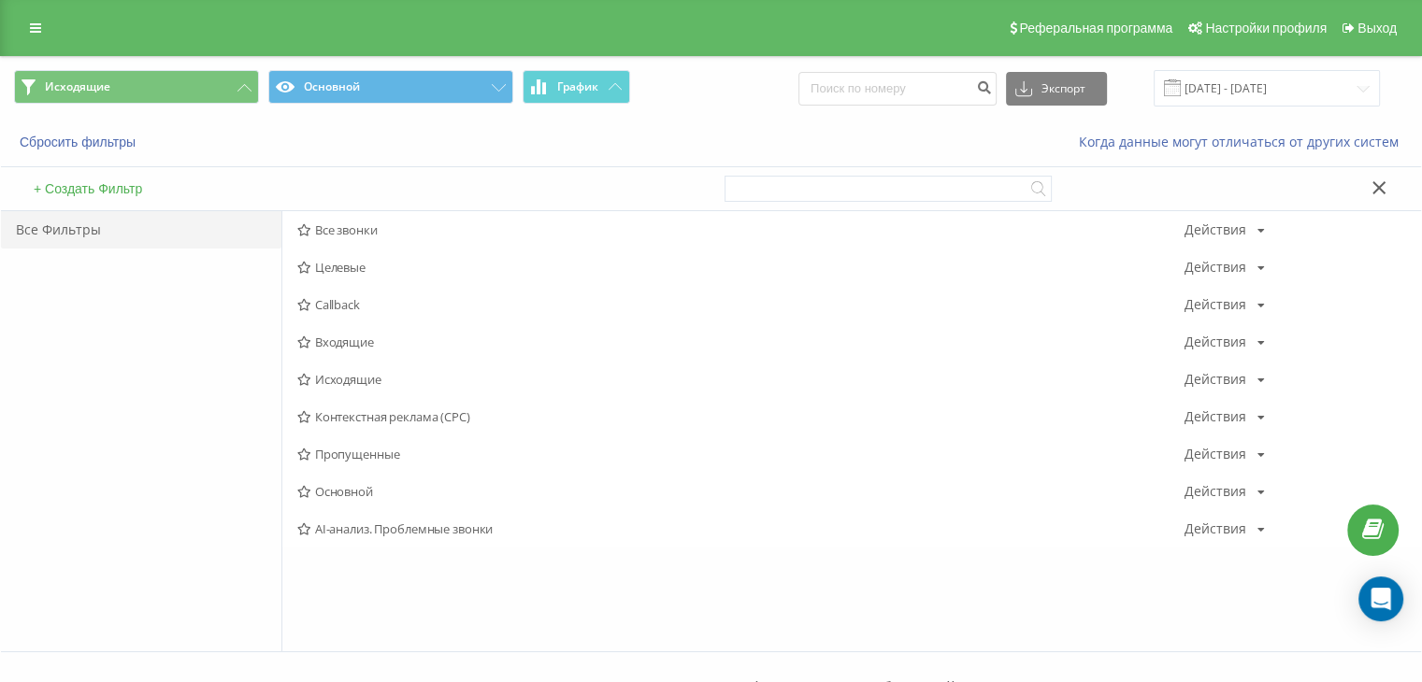
click at [323, 379] on span "Исходящие" at bounding box center [740, 379] width 887 height 13
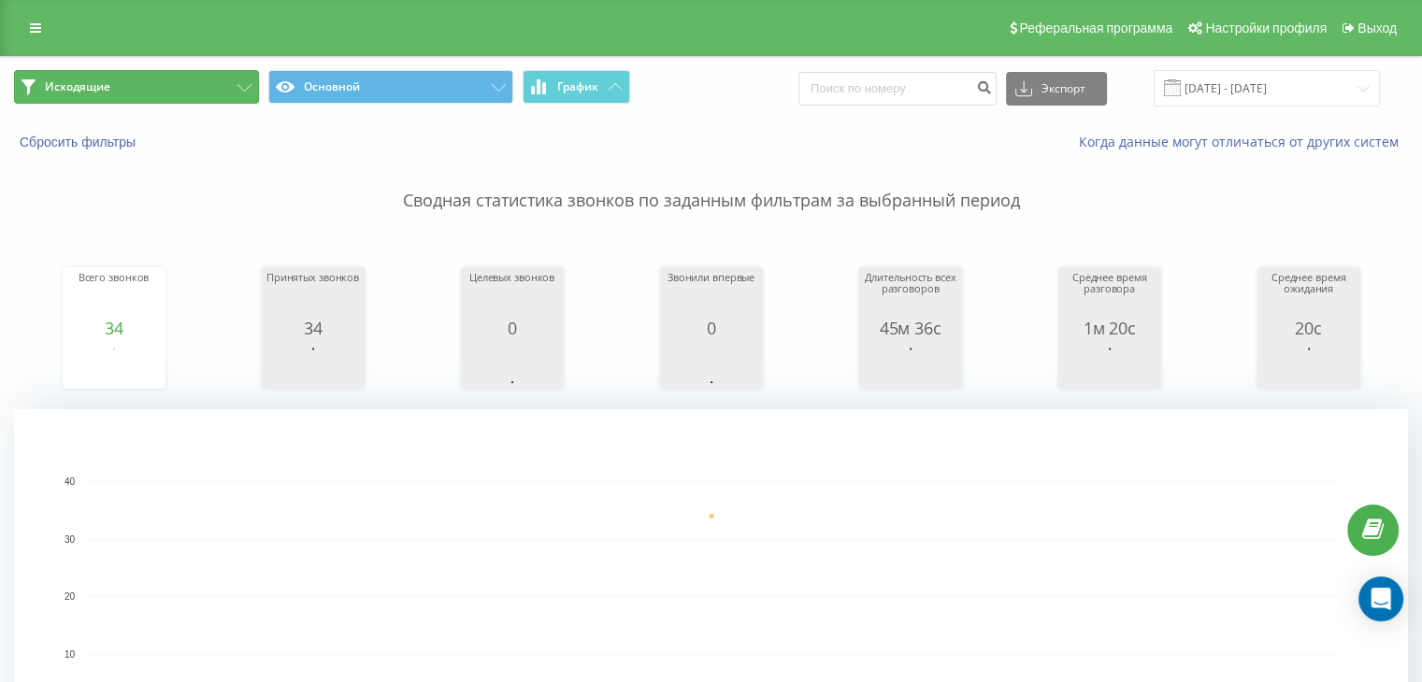
drag, startPoint x: 153, startPoint y: 74, endPoint x: 191, endPoint y: 116, distance: 56.3
click at [153, 74] on button "Исходящие" at bounding box center [136, 87] width 245 height 34
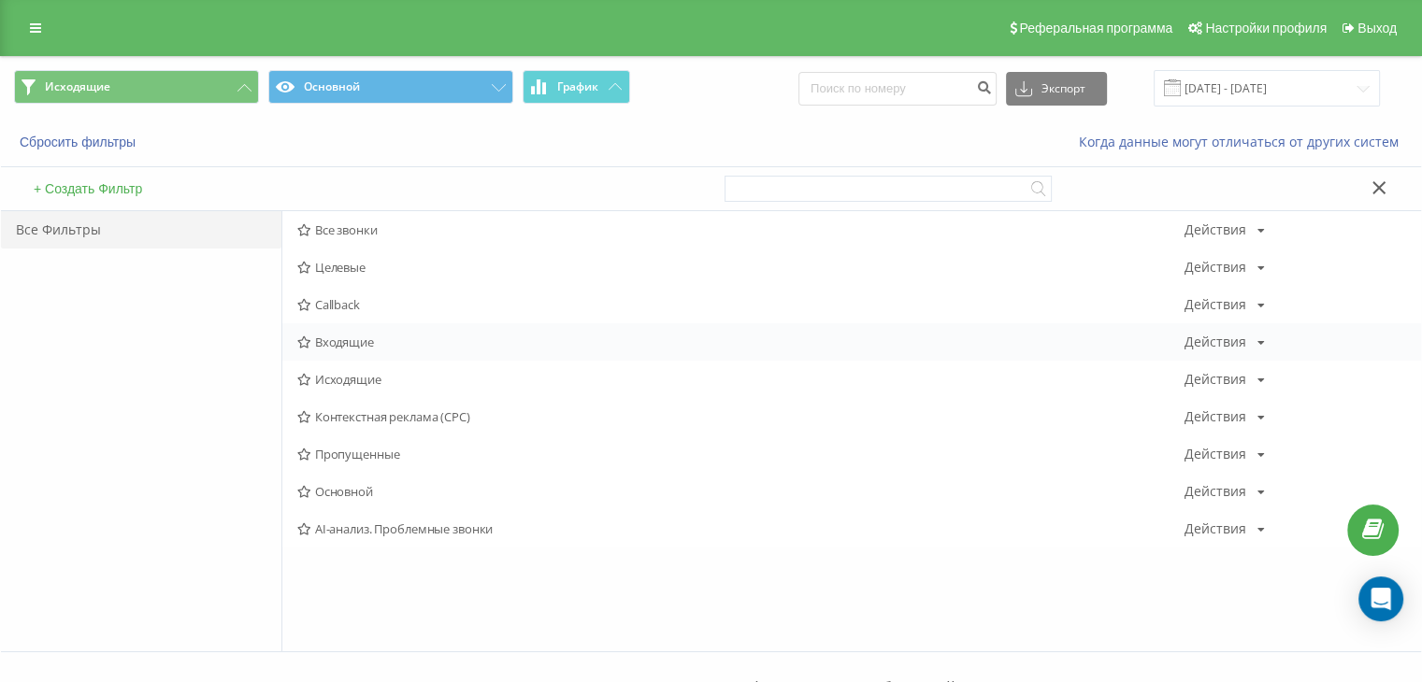
click at [341, 341] on span "Входящие" at bounding box center [740, 342] width 887 height 13
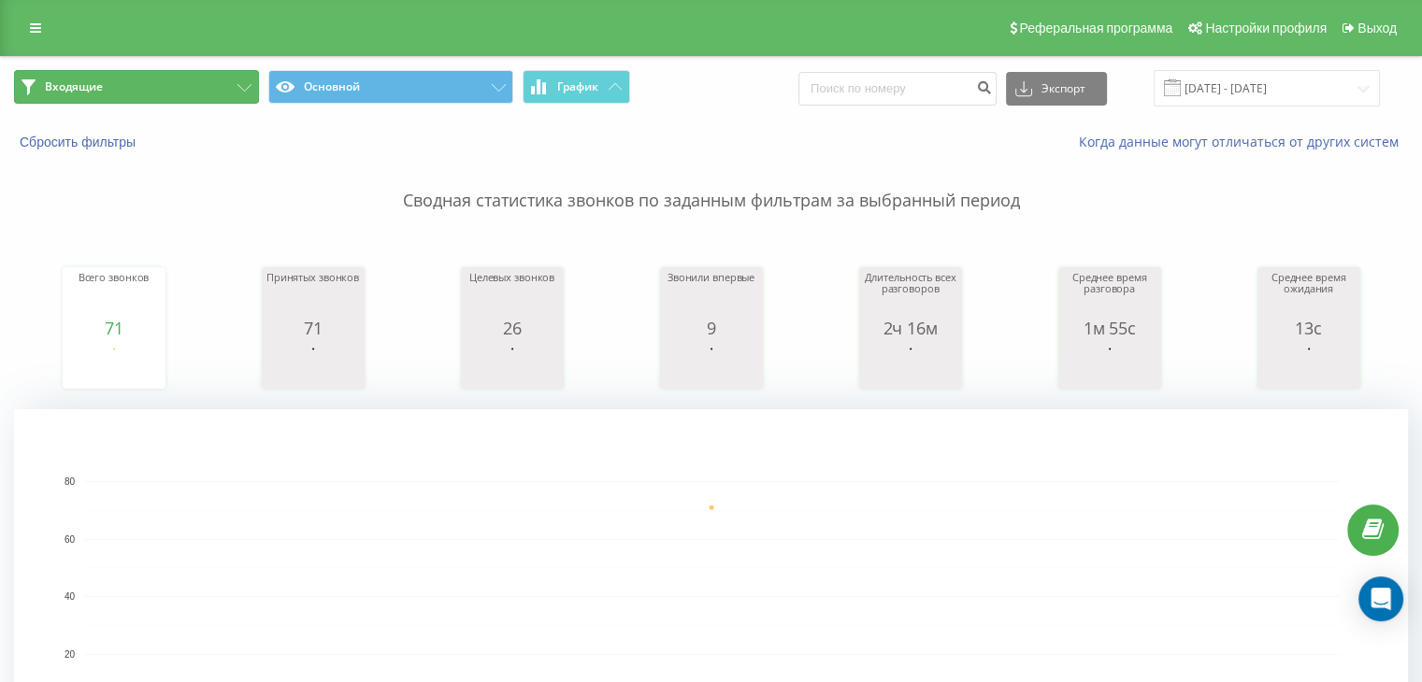
click at [159, 82] on button "Входящие" at bounding box center [136, 87] width 245 height 34
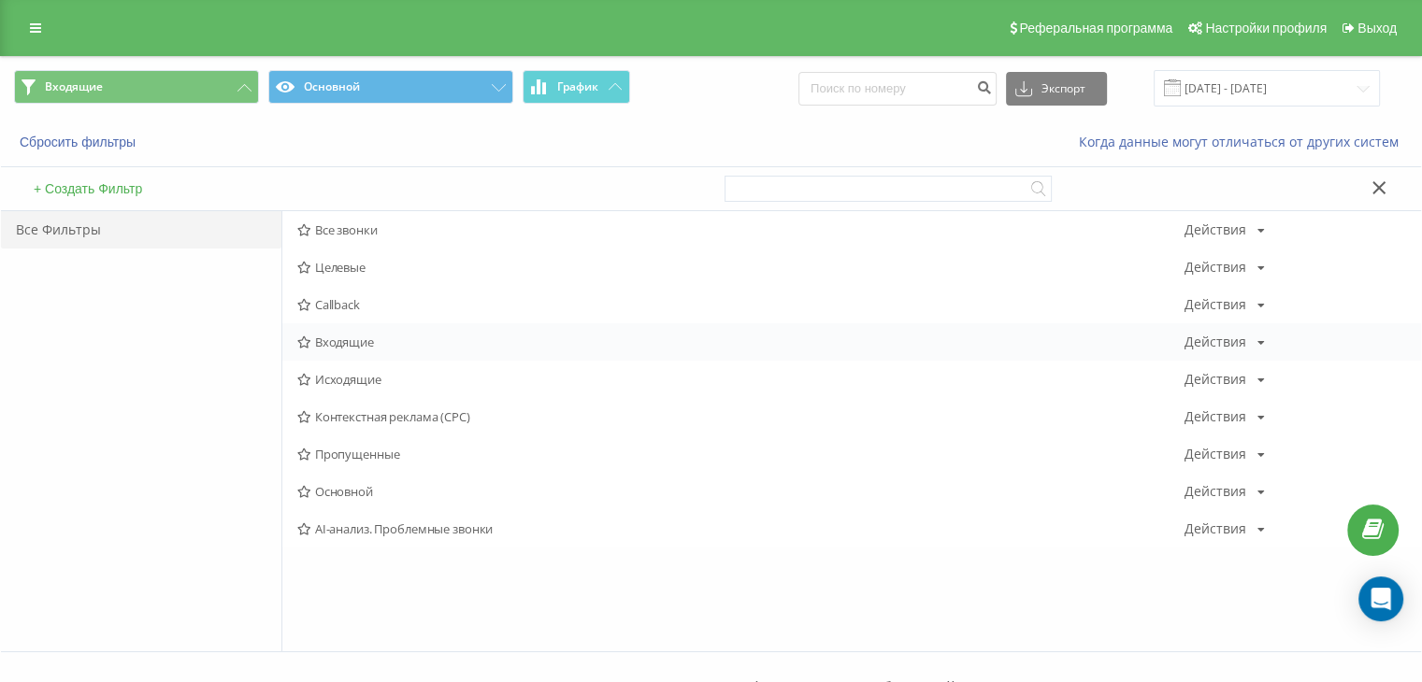
click at [313, 331] on div "Входящие Действия Редактировать Копировать Удалить По умолчанию Поделиться" at bounding box center [851, 341] width 1138 height 37
click at [310, 338] on icon at bounding box center [304, 342] width 14 height 12
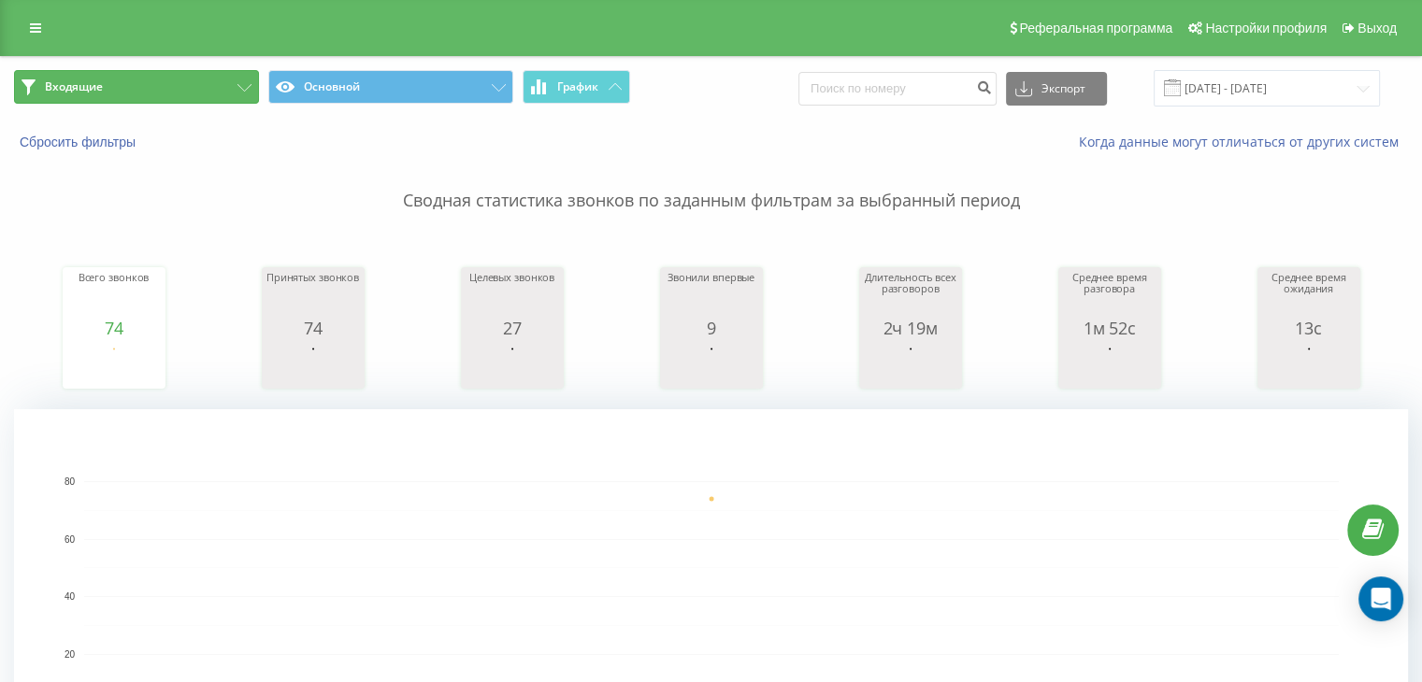
click at [170, 85] on button "Входящие" at bounding box center [136, 87] width 245 height 34
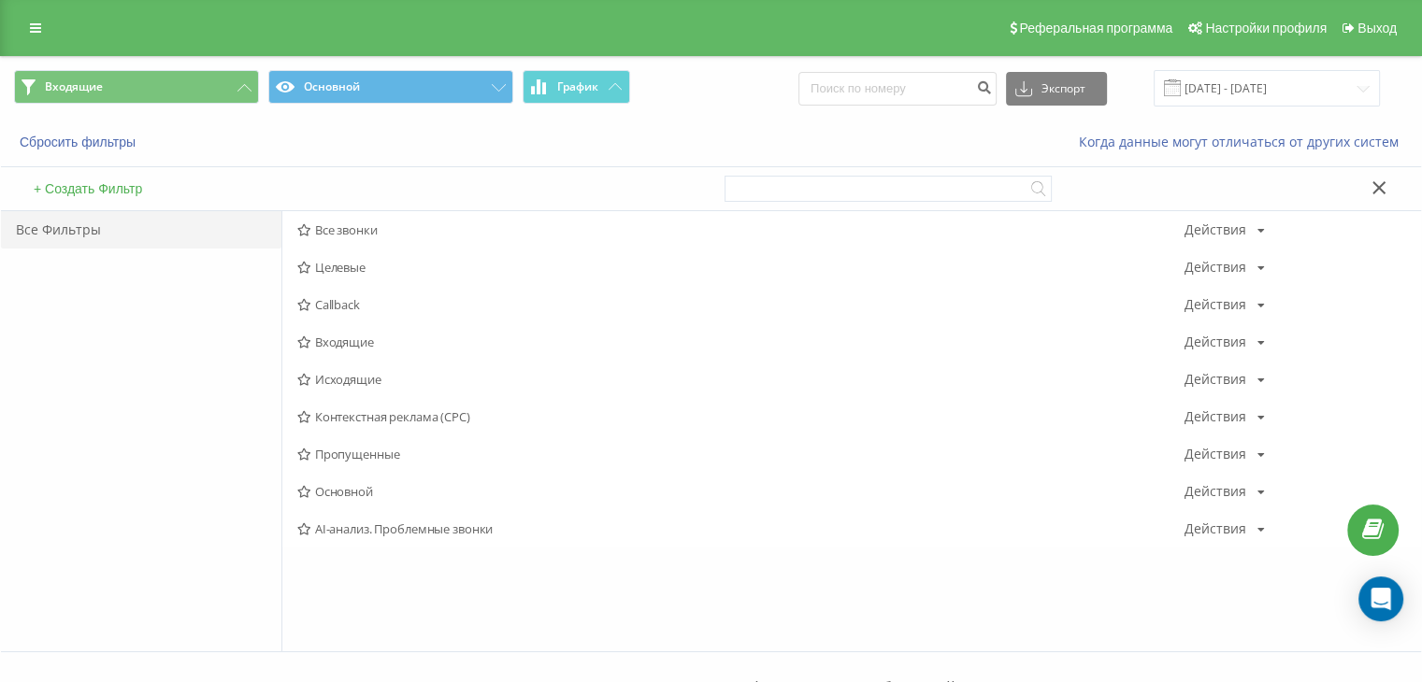
click at [344, 385] on span "Исходящие" at bounding box center [740, 379] width 887 height 13
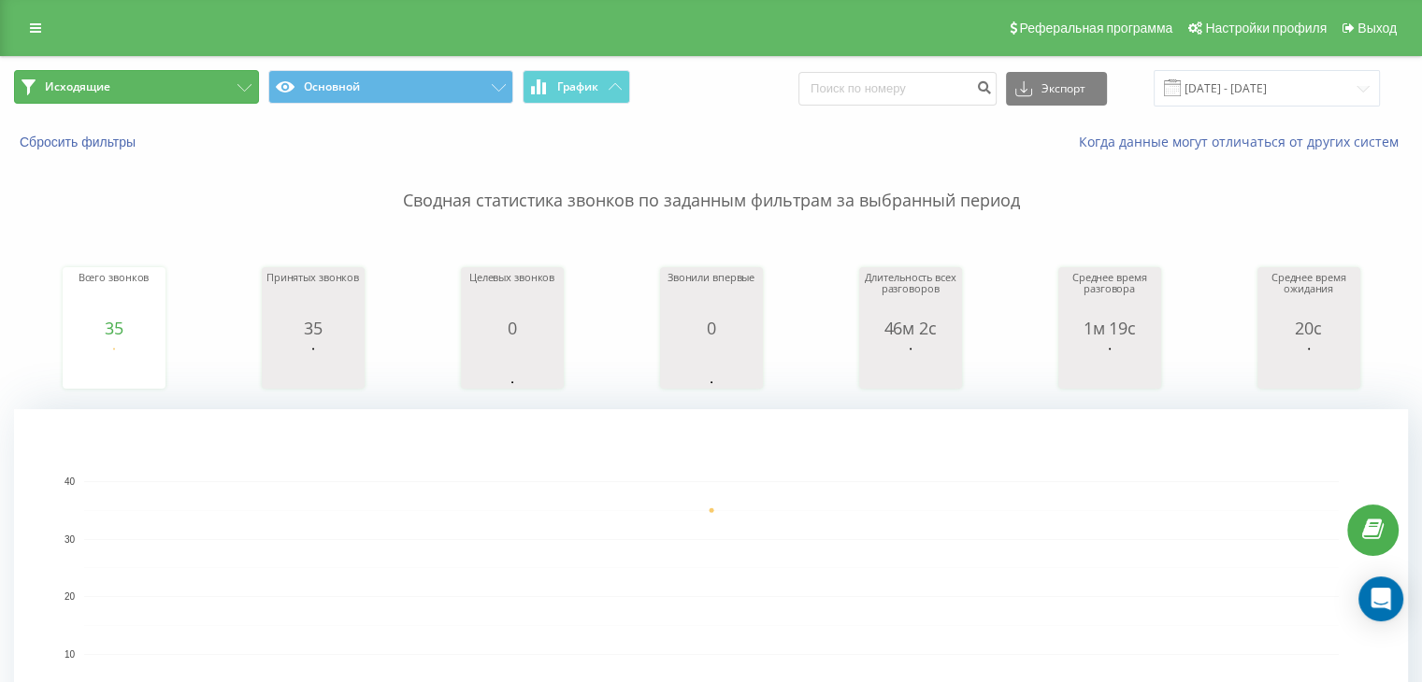
click at [146, 79] on button "Исходящие" at bounding box center [136, 87] width 245 height 34
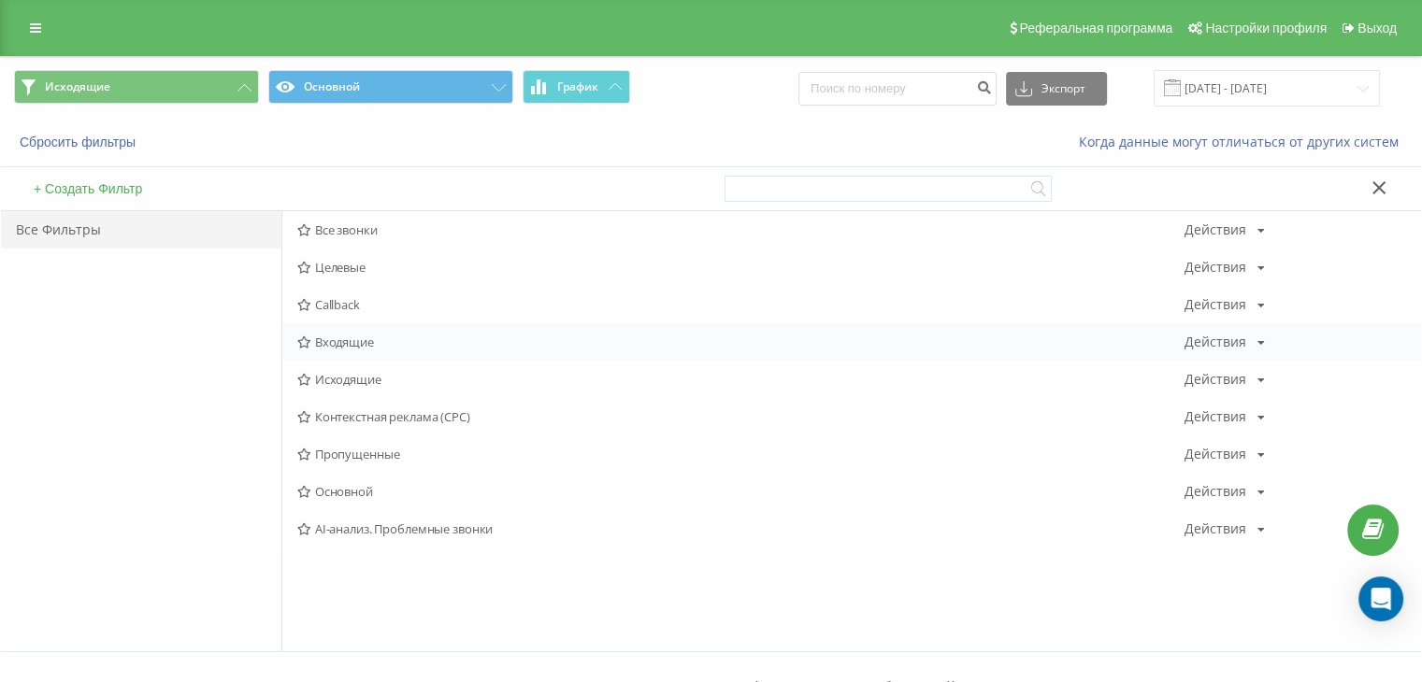
click at [331, 341] on span "Входящие" at bounding box center [740, 342] width 887 height 13
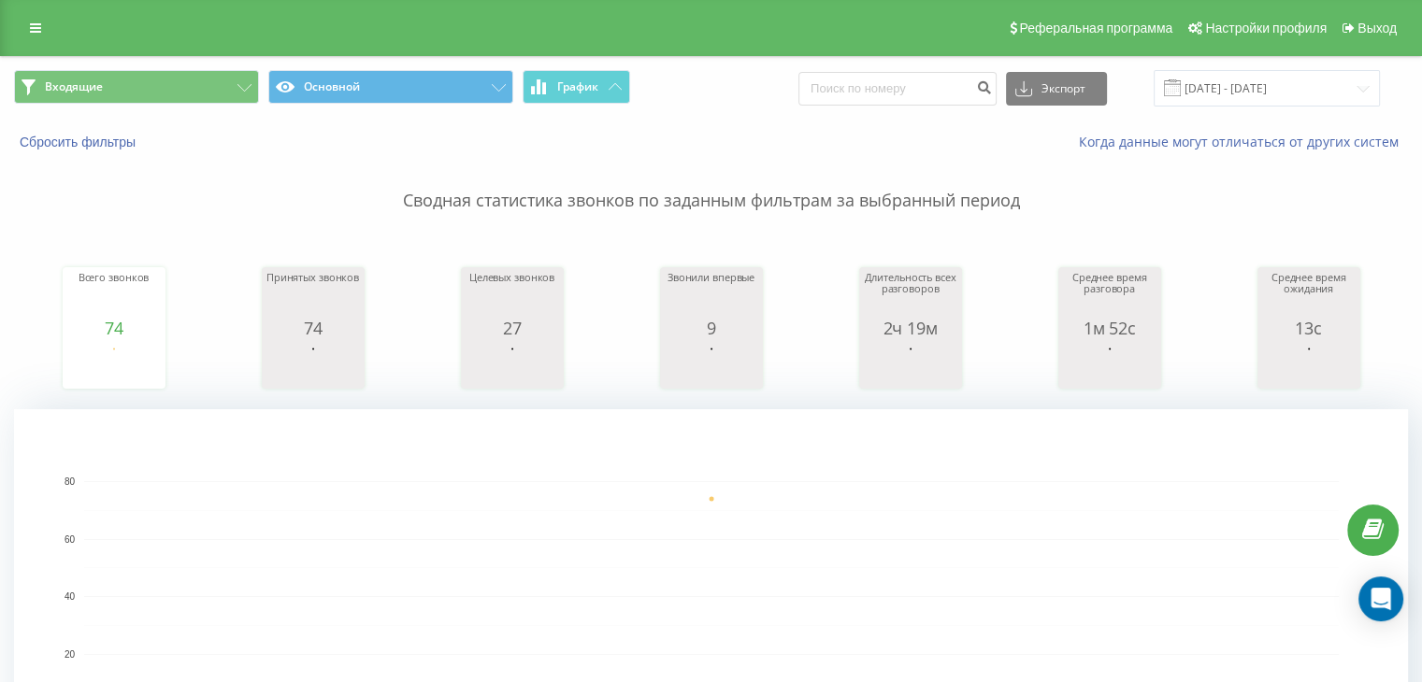
click at [189, 64] on div "Входящие Основной График Экспорт .csv .xls .xlsx [DATE] - [DATE]" at bounding box center [711, 88] width 1420 height 63
click at [184, 100] on button "Входящие" at bounding box center [136, 87] width 245 height 34
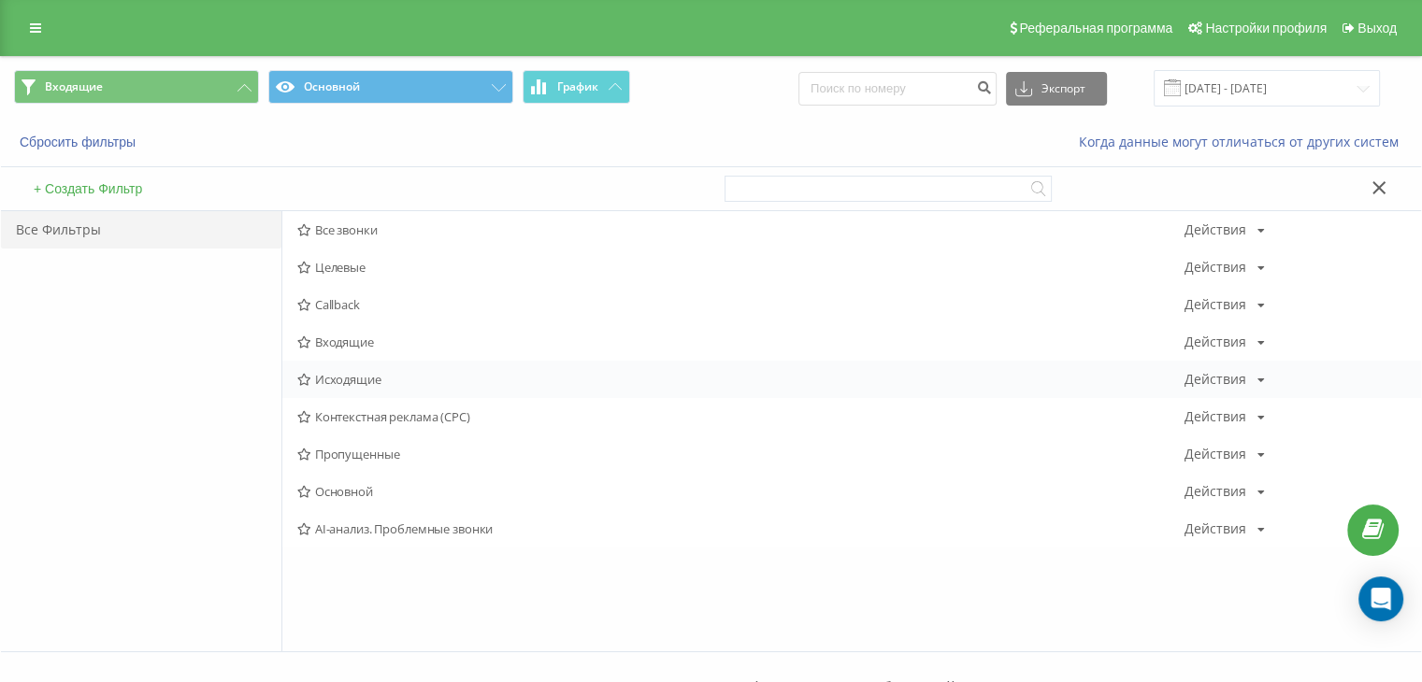
click at [357, 368] on div "Исходящие Действия Редактировать Копировать Удалить По умолчанию Поделиться" at bounding box center [851, 379] width 1138 height 37
click at [348, 375] on span "Исходящие" at bounding box center [740, 379] width 887 height 13
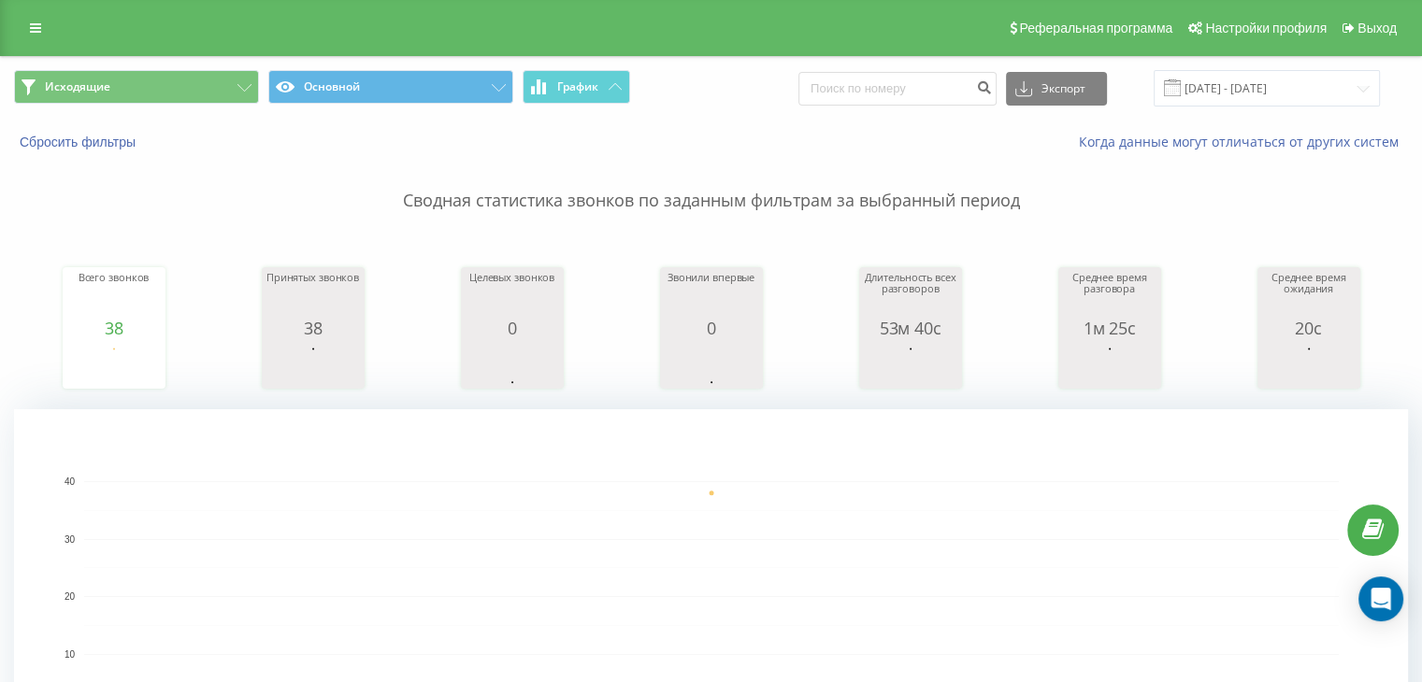
drag, startPoint x: 123, startPoint y: 106, endPoint x: 153, endPoint y: 153, distance: 56.3
click at [123, 106] on span "Исходящие Основной График" at bounding box center [355, 88] width 683 height 36
click at [202, 85] on button "Исходящие" at bounding box center [136, 87] width 245 height 34
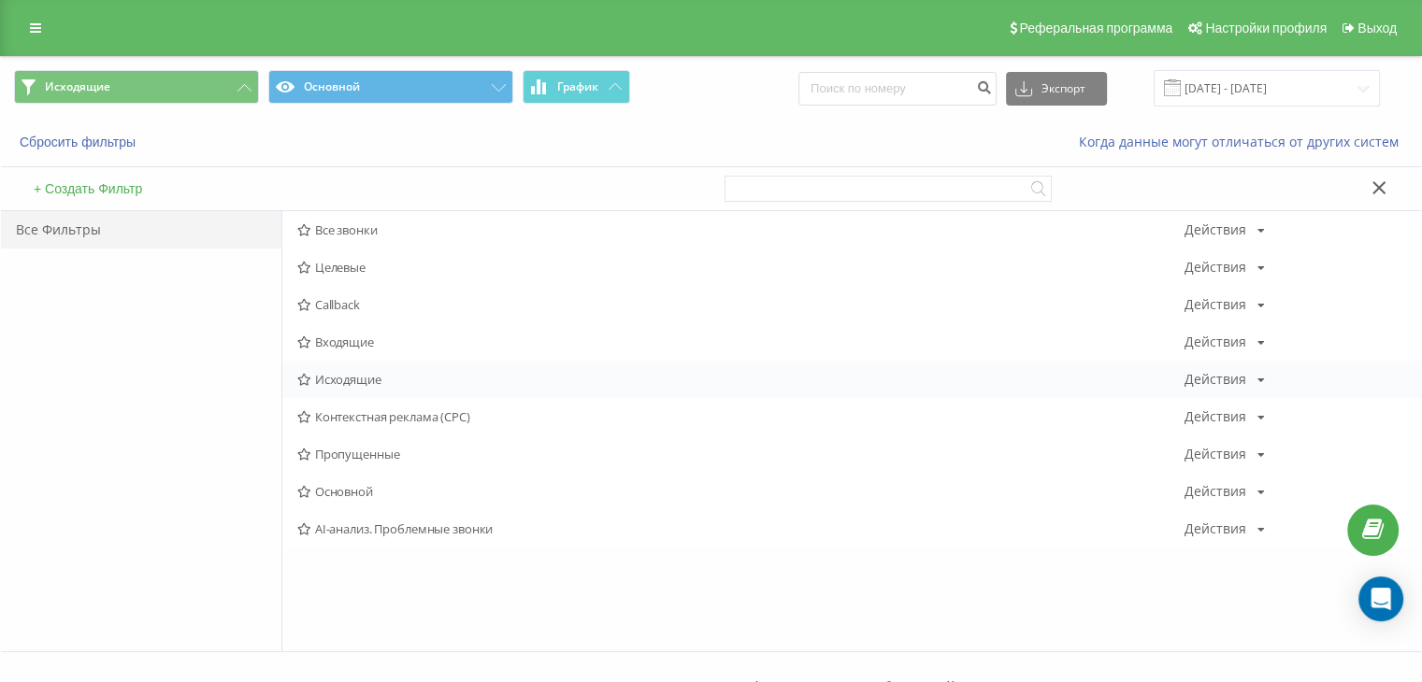
click at [344, 375] on span "Исходящие" at bounding box center [740, 379] width 887 height 13
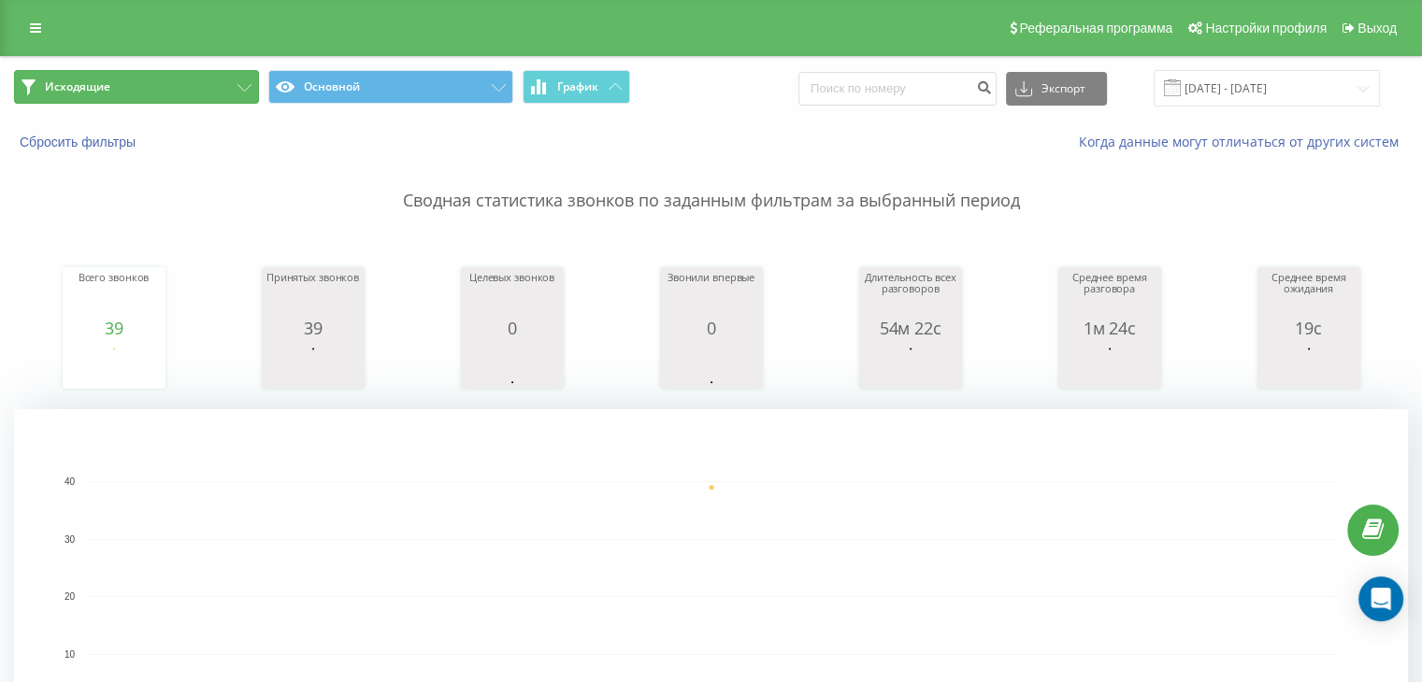
click at [241, 76] on button "Исходящие" at bounding box center [136, 87] width 245 height 34
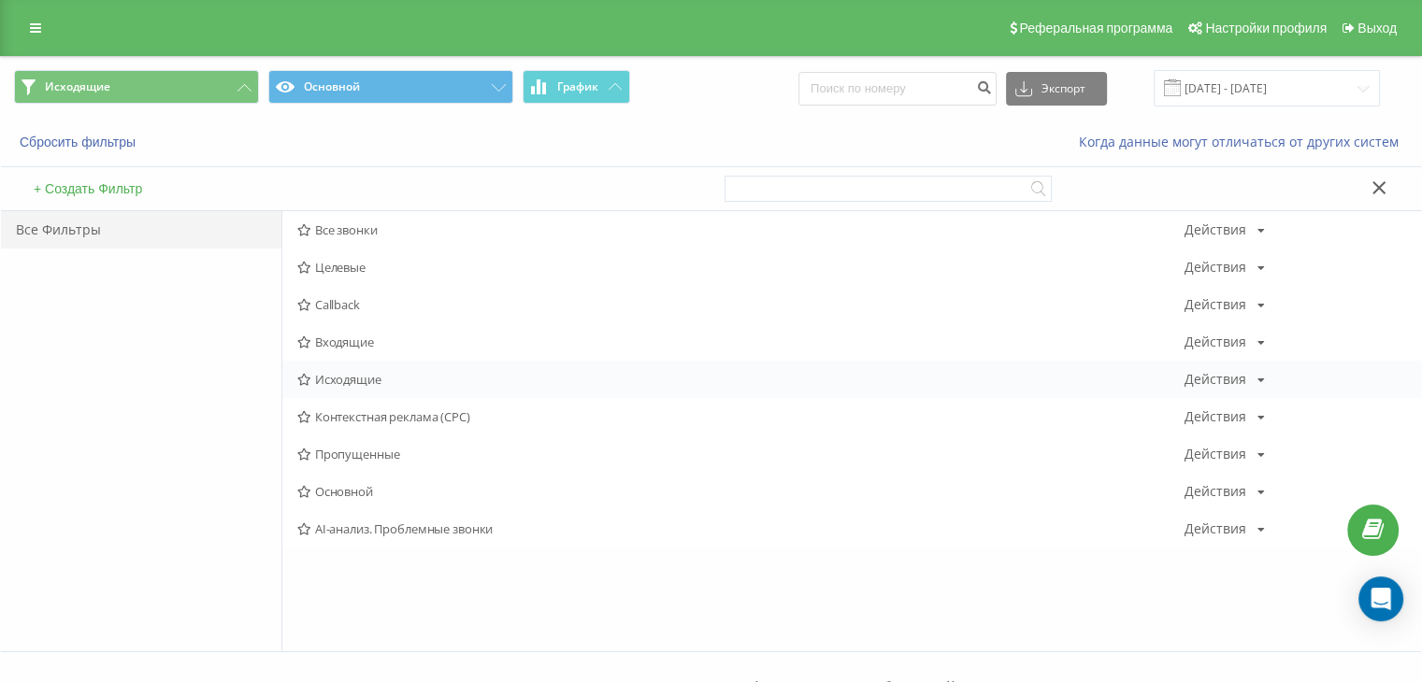
click at [353, 382] on span "Исходящие" at bounding box center [740, 379] width 887 height 13
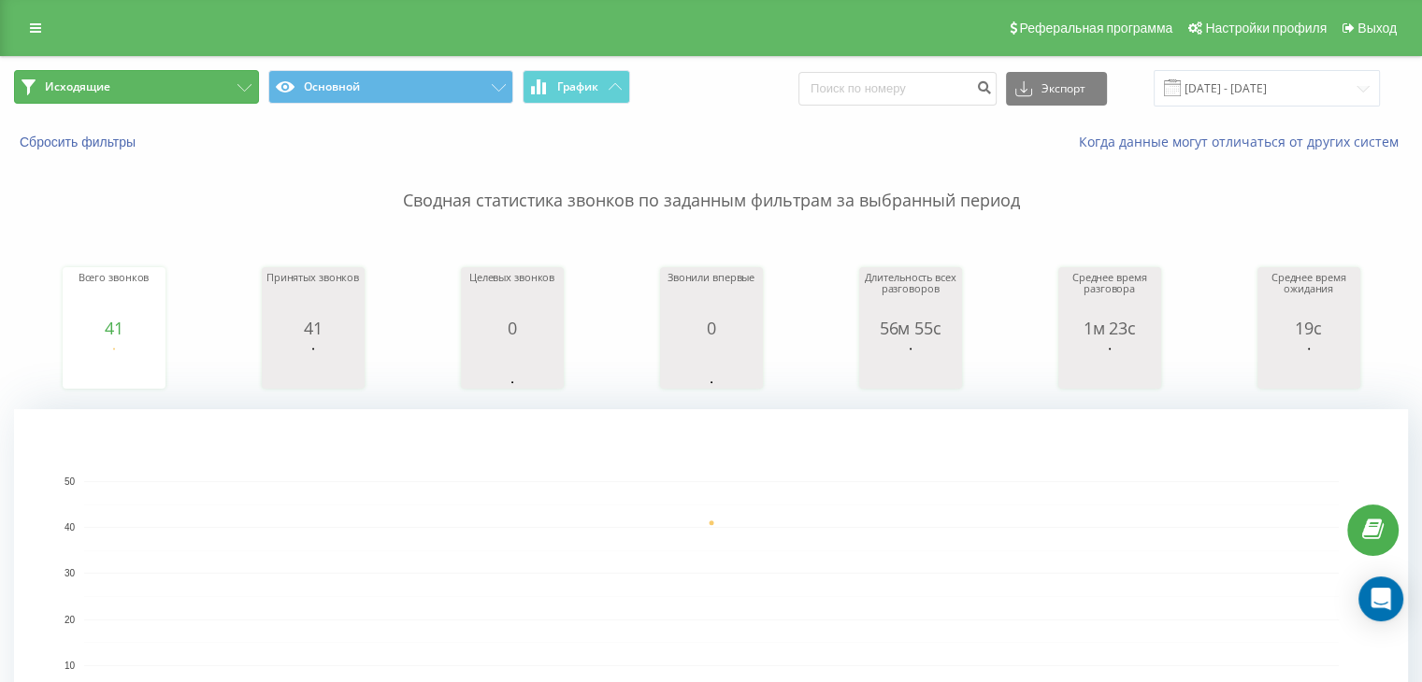
click at [213, 75] on button "Исходящие" at bounding box center [136, 87] width 245 height 34
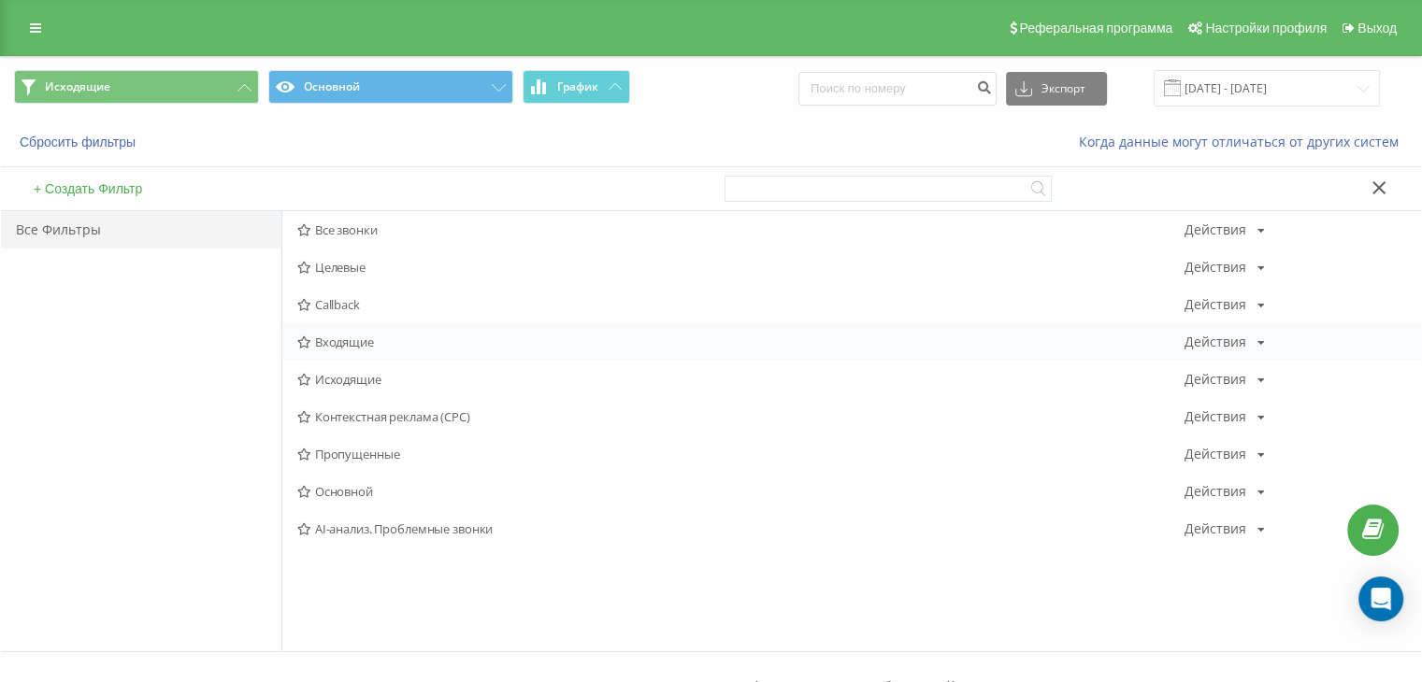
click at [388, 348] on span "Входящие" at bounding box center [740, 342] width 887 height 13
